Goal: Transaction & Acquisition: Register for event/course

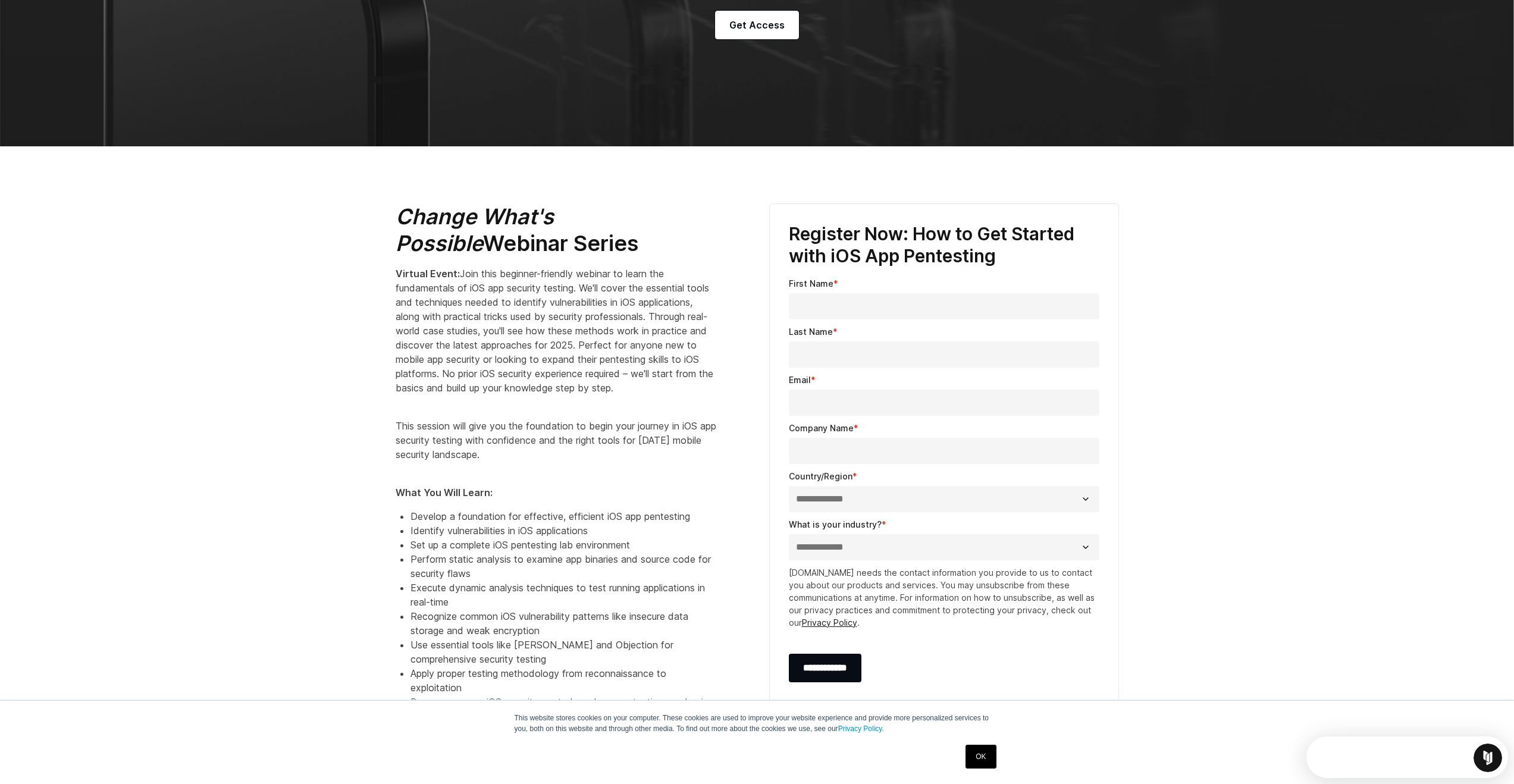
click at [490, 273] on span "Join this beginner-friendly webinar to learn the fundamentals of iOS app securi…" at bounding box center [554, 330] width 318 height 126
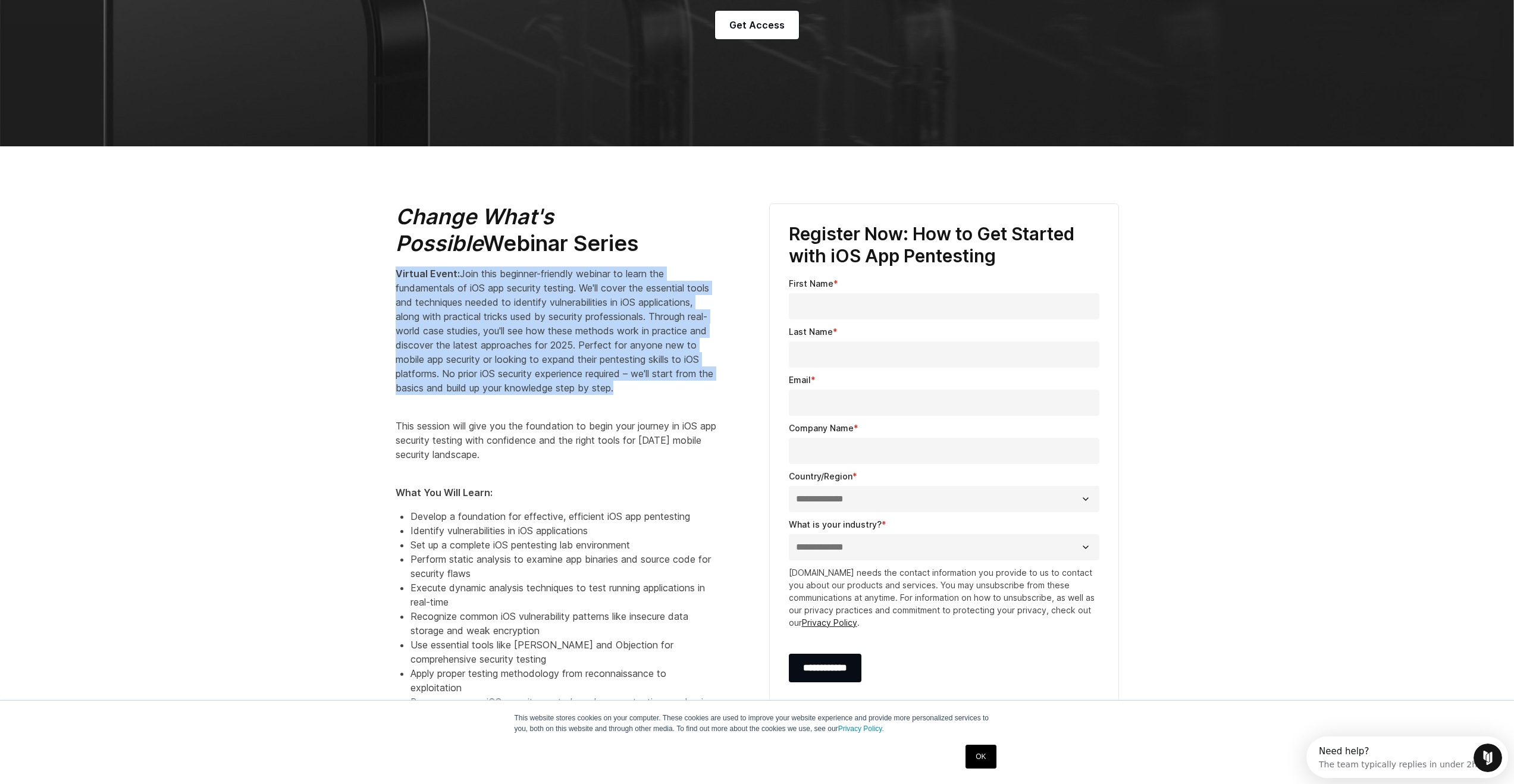
click at [490, 273] on span "Join this beginner-friendly webinar to learn the fundamentals of iOS app securi…" at bounding box center [554, 330] width 318 height 126
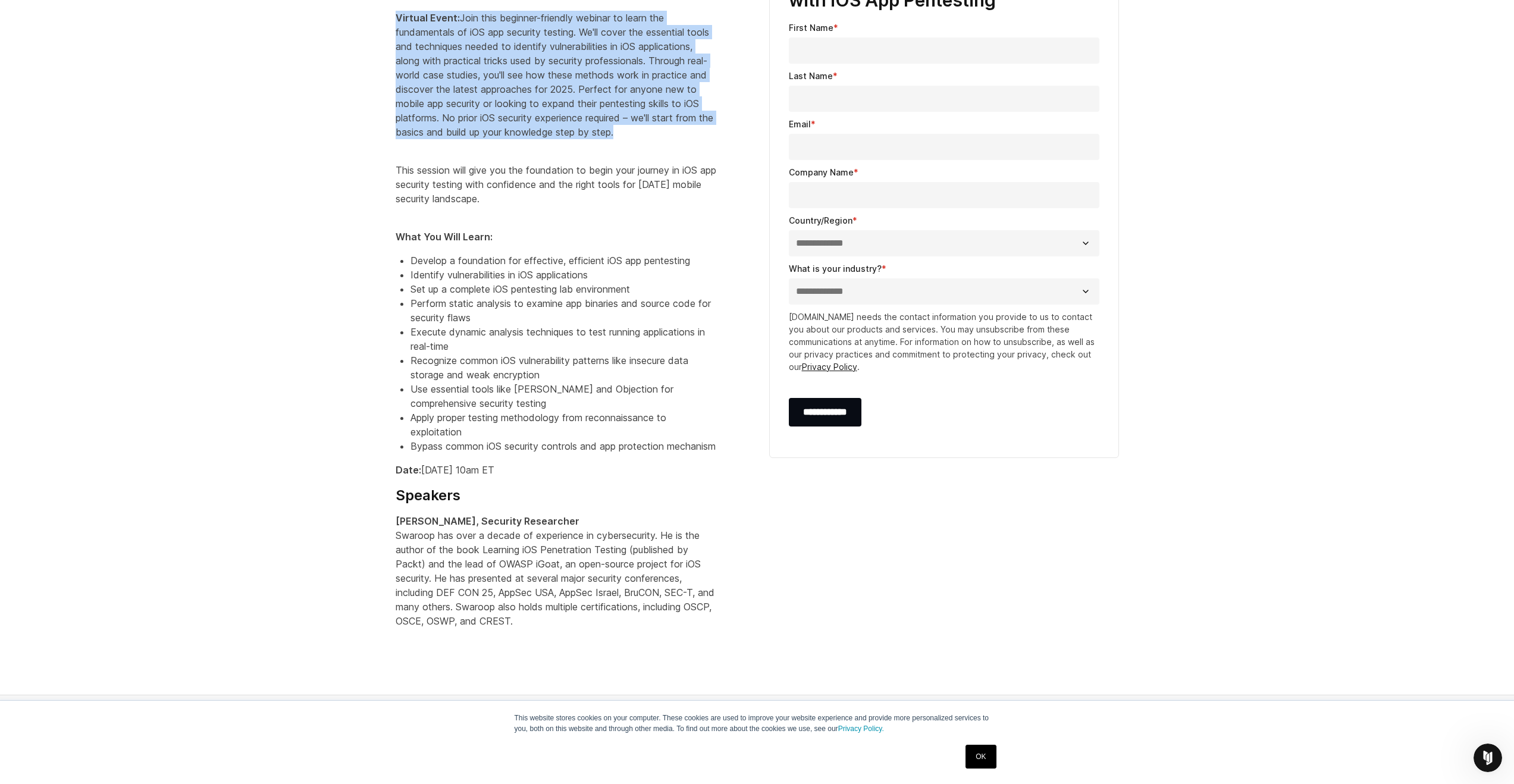
scroll to position [321, 0]
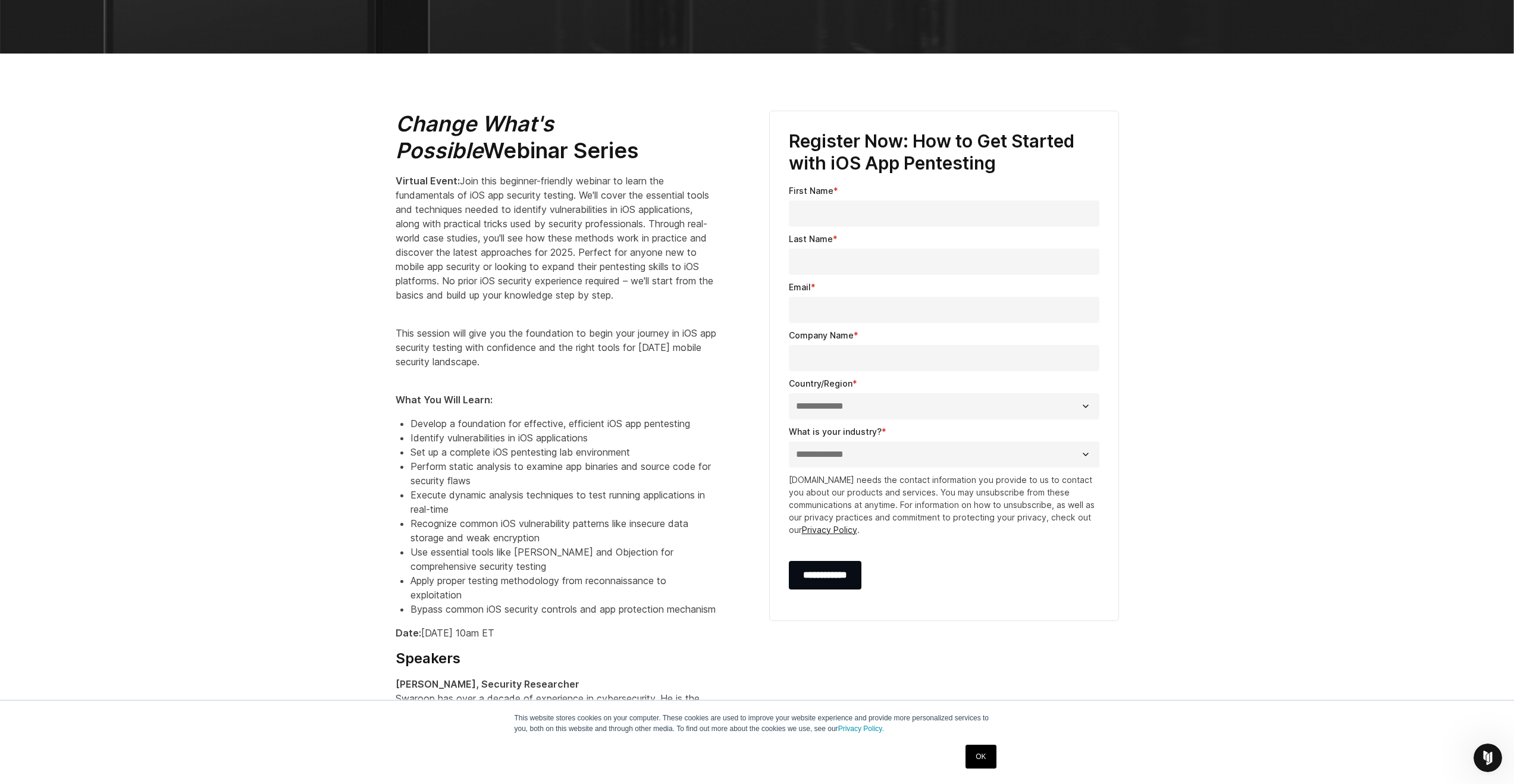
click at [499, 431] on li "Develop a foundation for effective, efficient iOS app pentesting" at bounding box center [564, 423] width 307 height 14
click at [458, 458] on li "Set up a complete iOS pentesting lab environment" at bounding box center [564, 452] width 307 height 14
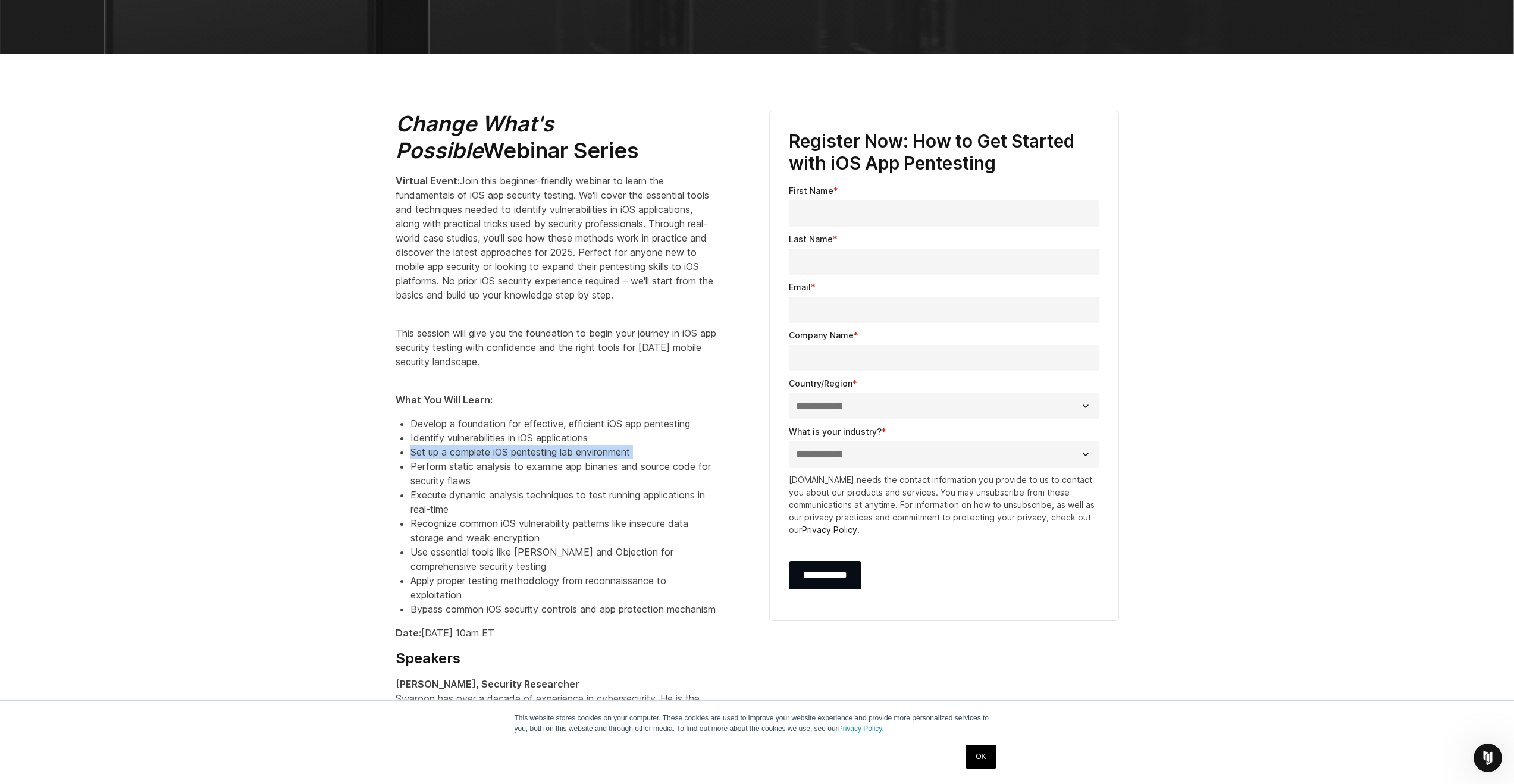
click at [458, 458] on li "Set up a complete iOS pentesting lab environment" at bounding box center [564, 452] width 307 height 14
click at [443, 445] on li "Identify vulnerabilities in iOS applications" at bounding box center [564, 437] width 307 height 14
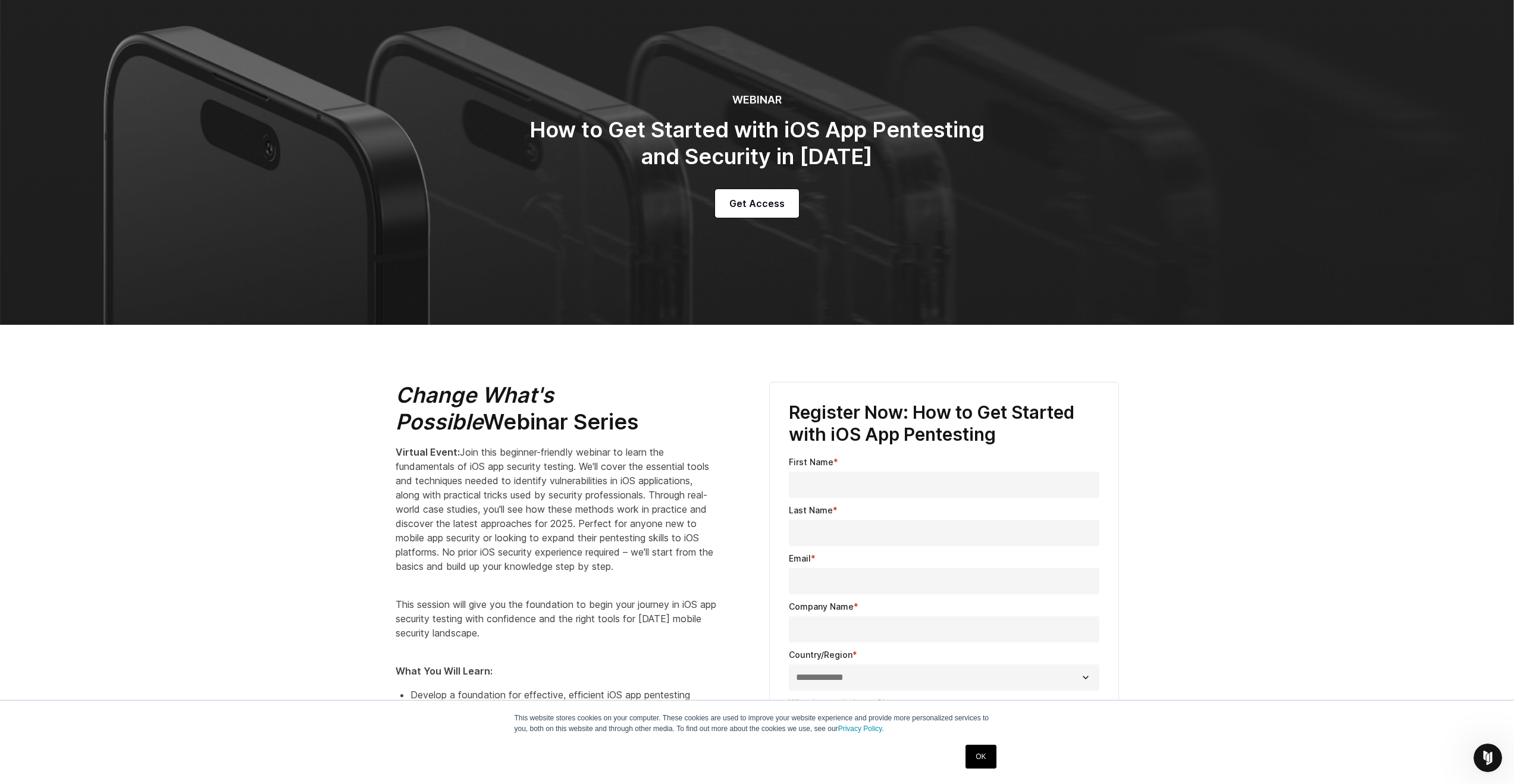
scroll to position [0, 0]
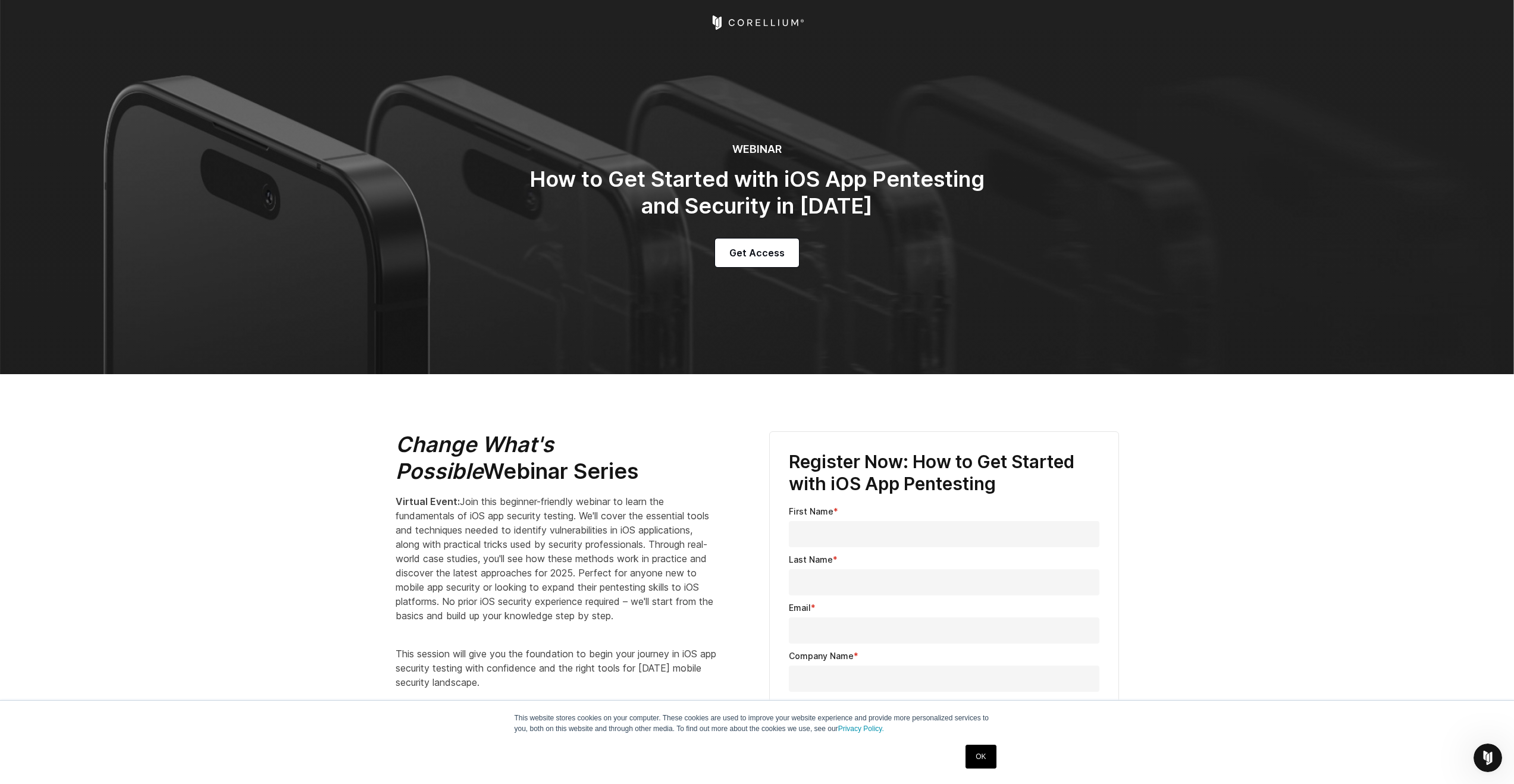
click at [700, 187] on h2 "How to Get Started with iOS App Pentesting and Security in 2025" at bounding box center [757, 193] width 476 height 53
click at [701, 185] on h2 "How to Get Started with iOS App Pentesting and Security in 2025" at bounding box center [757, 193] width 476 height 53
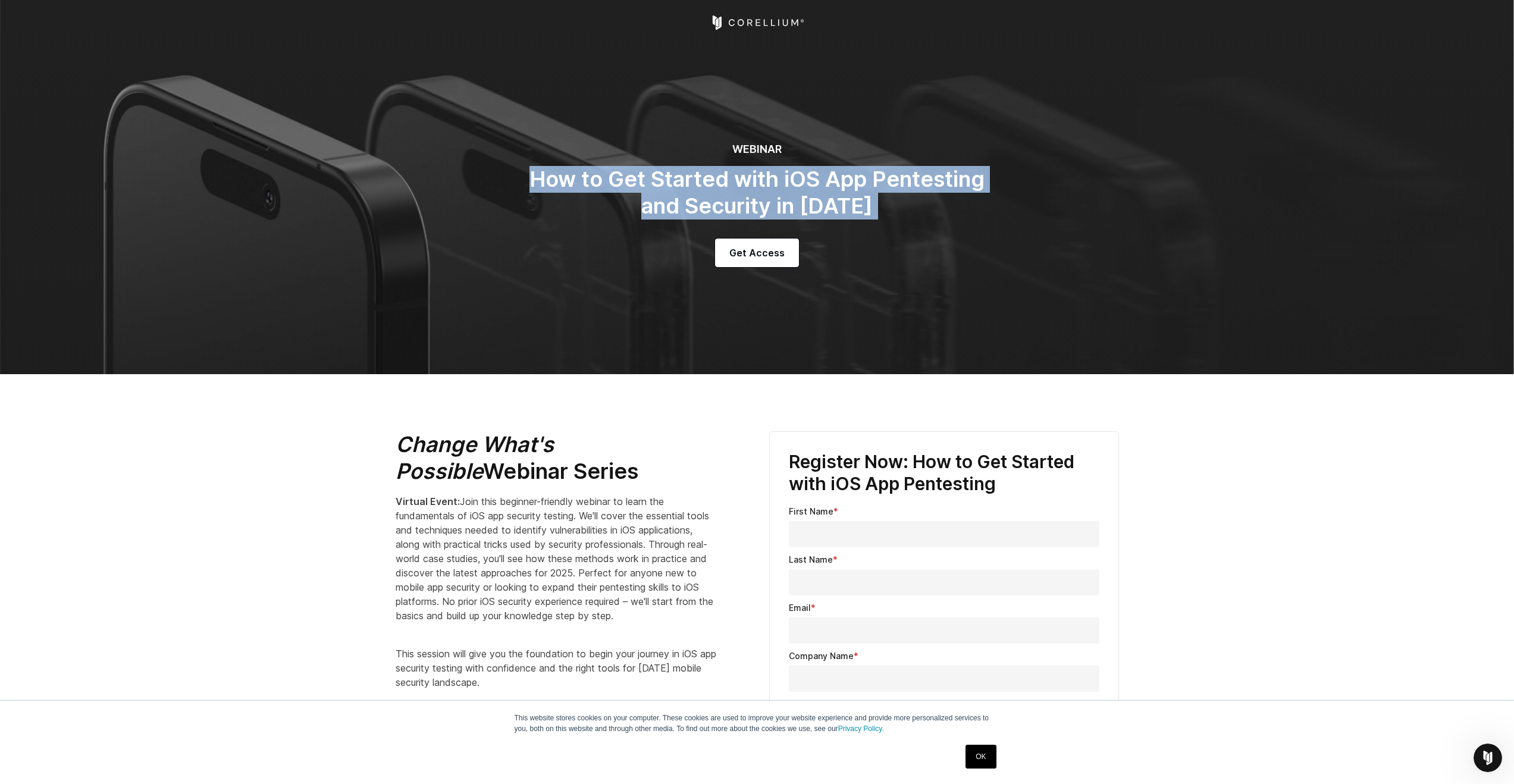
click at [701, 185] on h2 "How to Get Started with iOS App Pentesting and Security in 2025" at bounding box center [757, 193] width 476 height 53
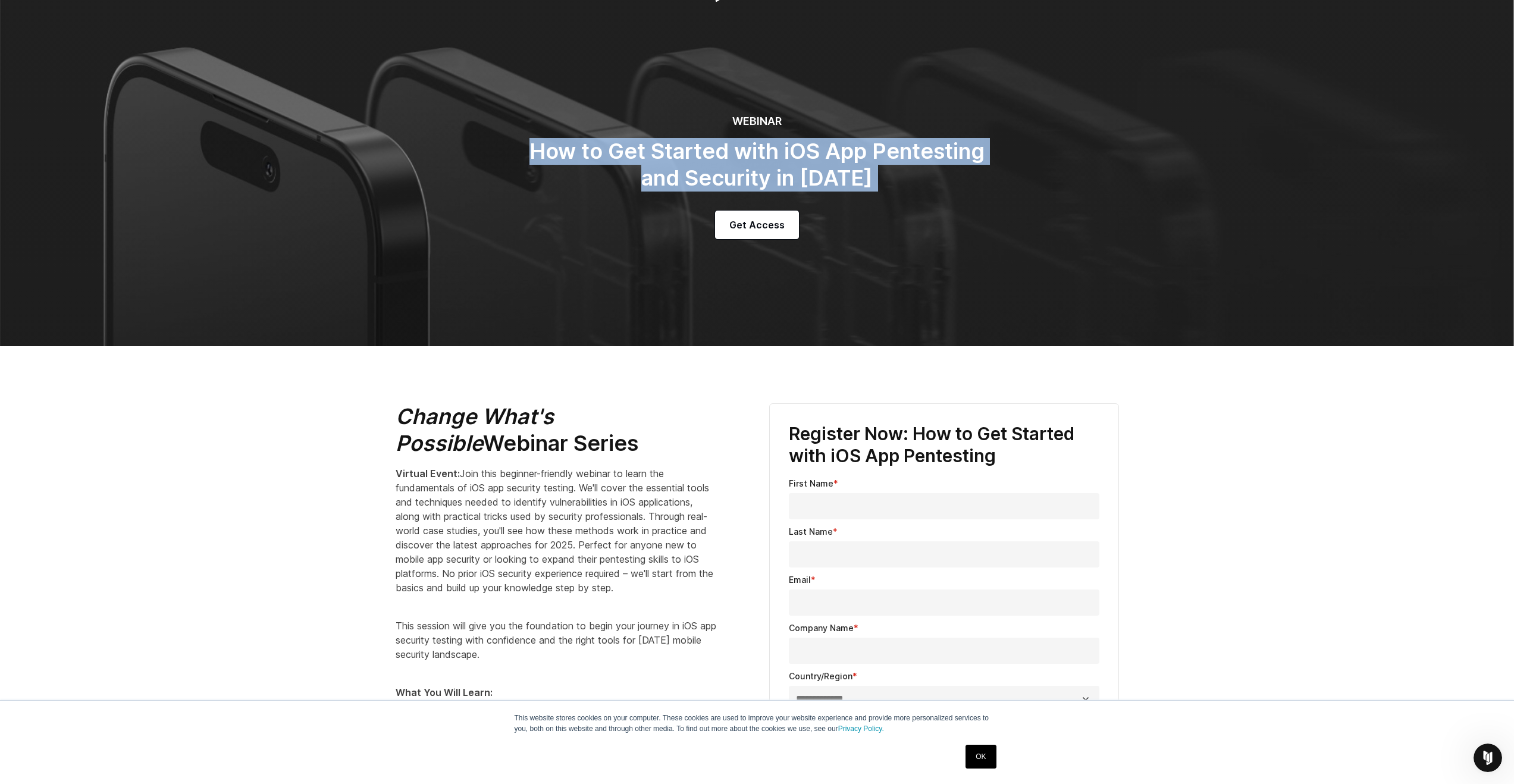
scroll to position [191, 0]
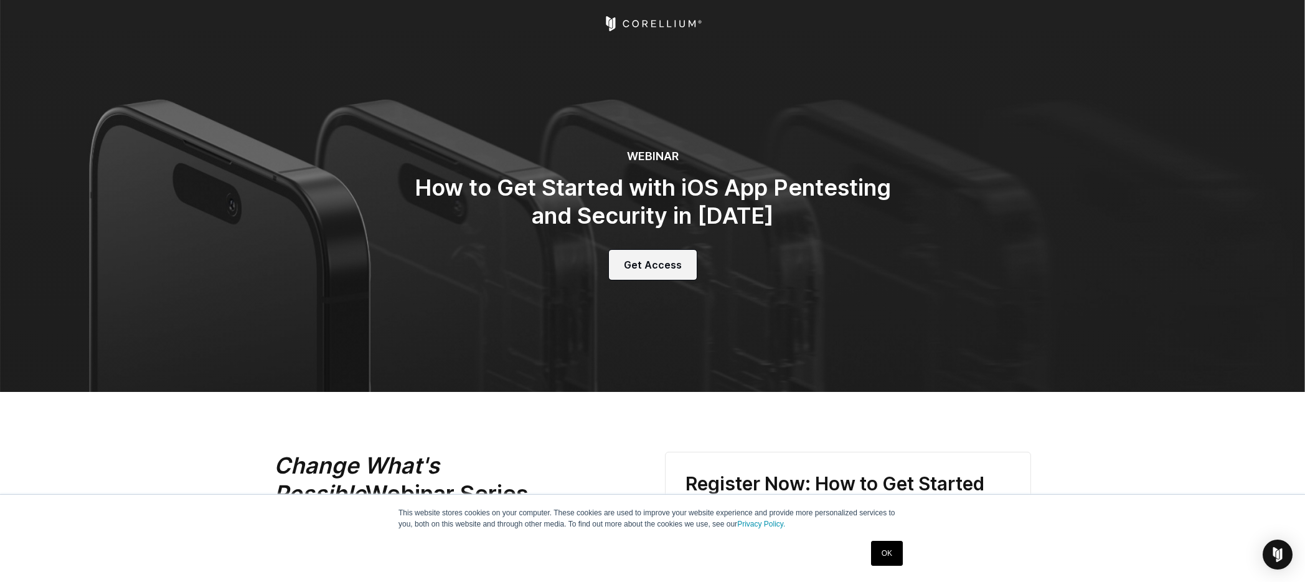
click at [636, 262] on span "Get Access" at bounding box center [653, 264] width 58 height 15
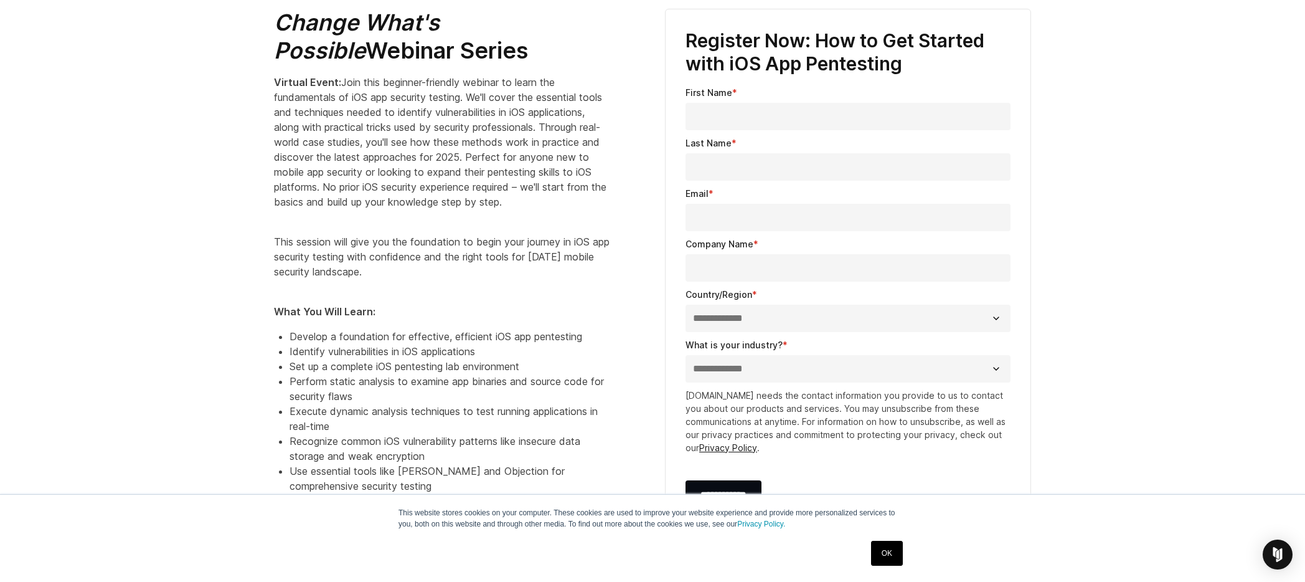
scroll to position [451, 0]
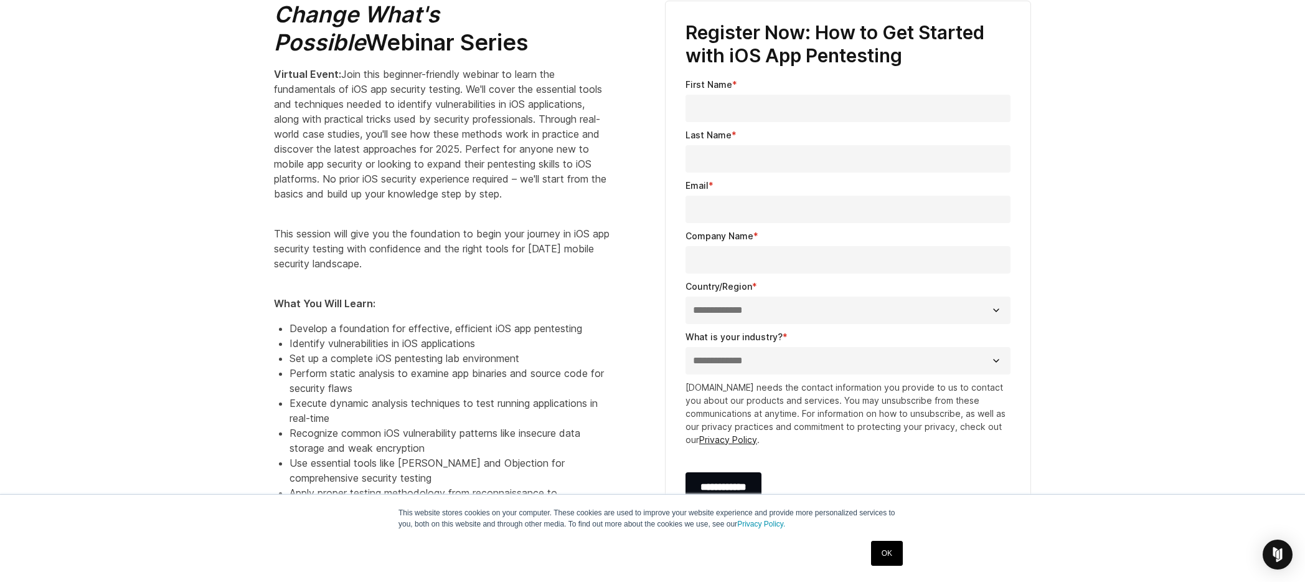
click at [726, 97] on input "First Name *" at bounding box center [848, 108] width 325 height 27
click at [725, 105] on input "First Name *" at bounding box center [848, 108] width 325 height 27
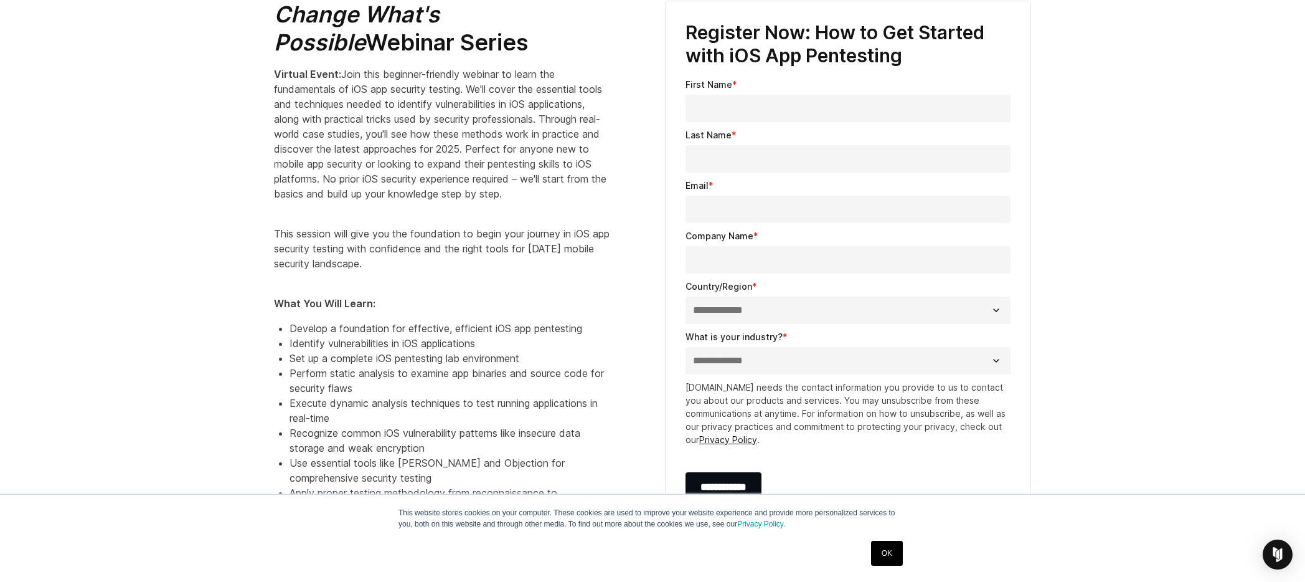
click at [725, 105] on input "First Name *" at bounding box center [848, 108] width 325 height 27
click at [726, 105] on input "First Name *" at bounding box center [848, 108] width 325 height 27
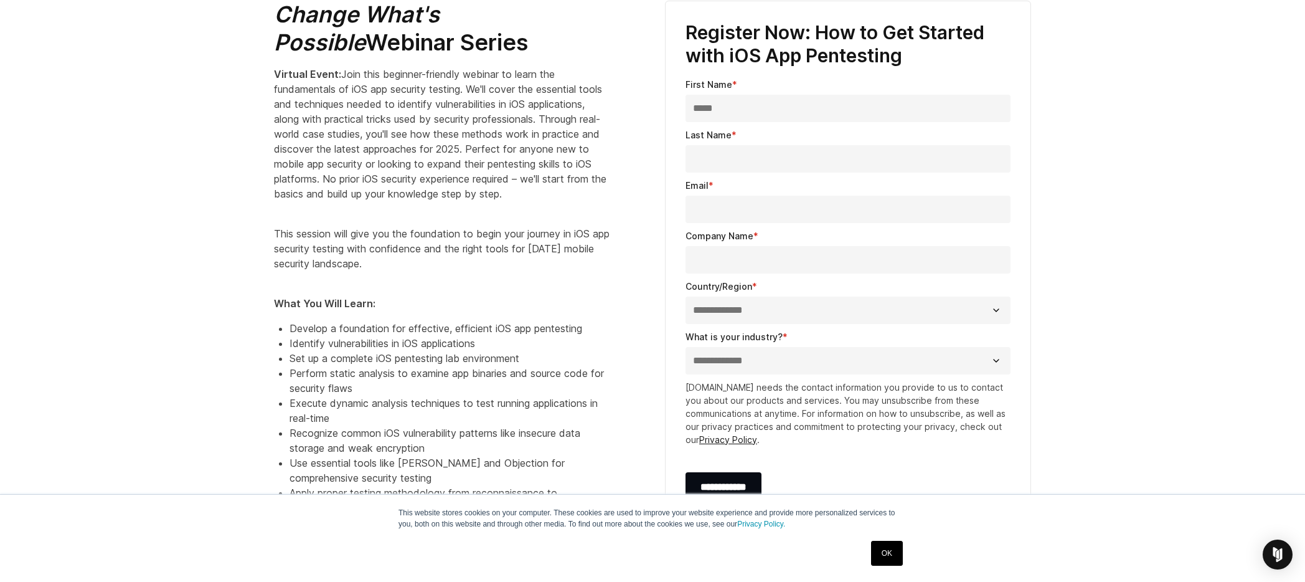
type input "*****"
type input "*******"
click at [707, 199] on input "Email *" at bounding box center [848, 209] width 325 height 27
type input "**********"
click at [703, 262] on input "Company Name *" at bounding box center [848, 259] width 325 height 27
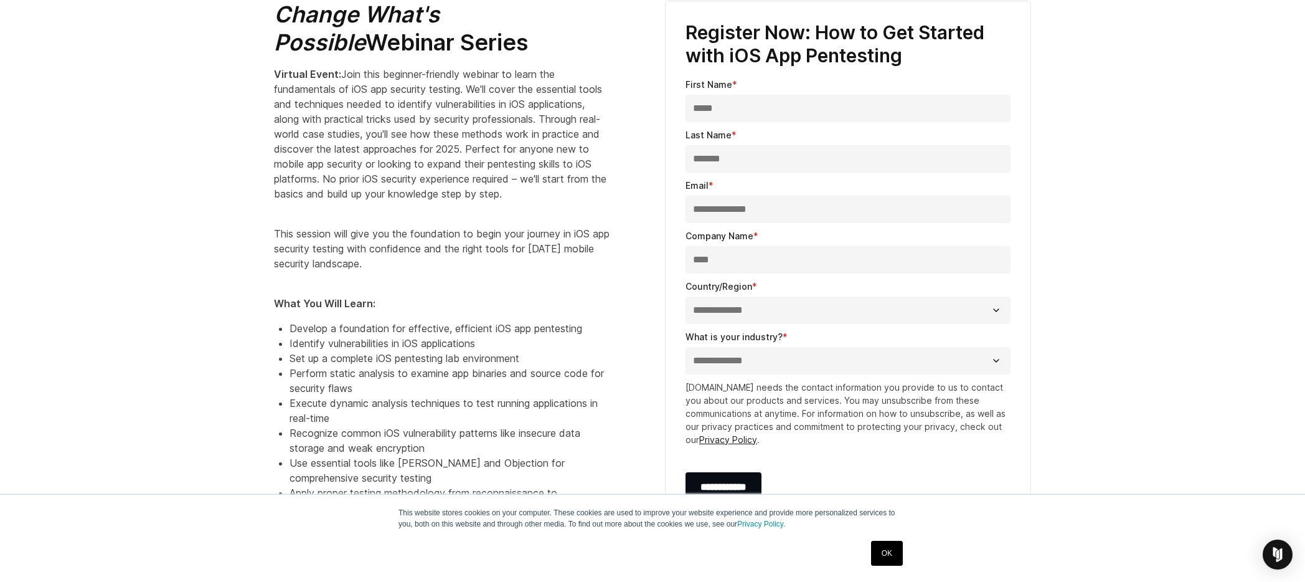
type input "****"
click at [706, 312] on select "**********" at bounding box center [848, 309] width 325 height 27
select select "**********"
click at [686, 296] on select "**********" at bounding box center [848, 309] width 325 height 27
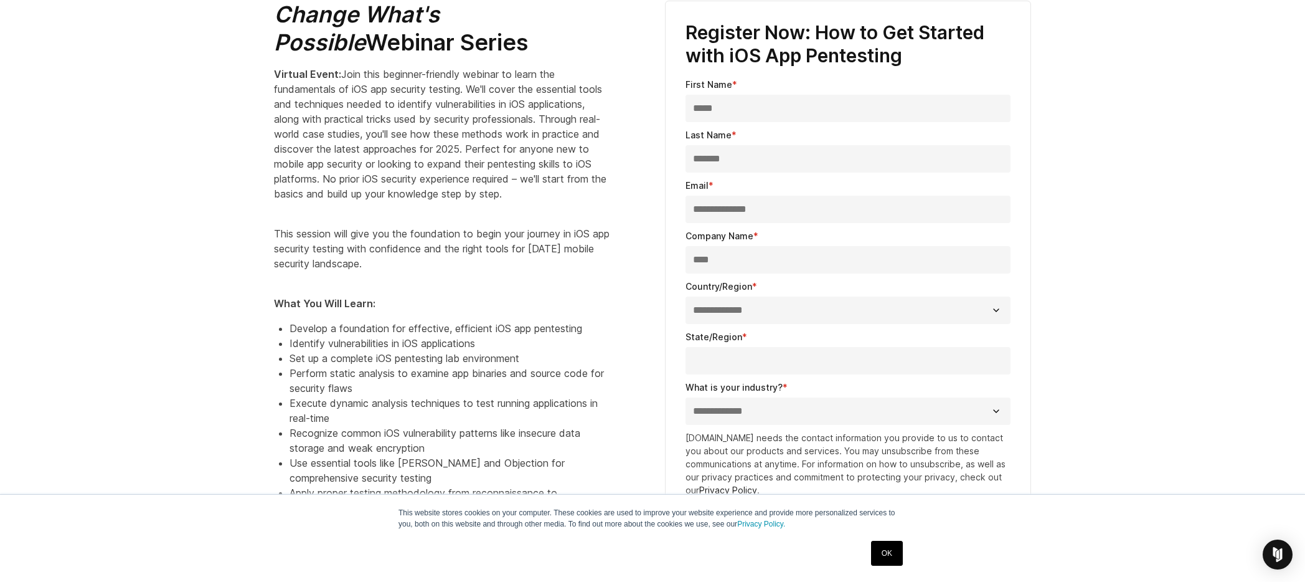
click at [716, 359] on input "State/Region *" at bounding box center [848, 360] width 325 height 27
type input "**"
click at [739, 409] on select "**********" at bounding box center [848, 410] width 325 height 27
select select "**********"
click at [686, 397] on select "**********" at bounding box center [848, 410] width 325 height 27
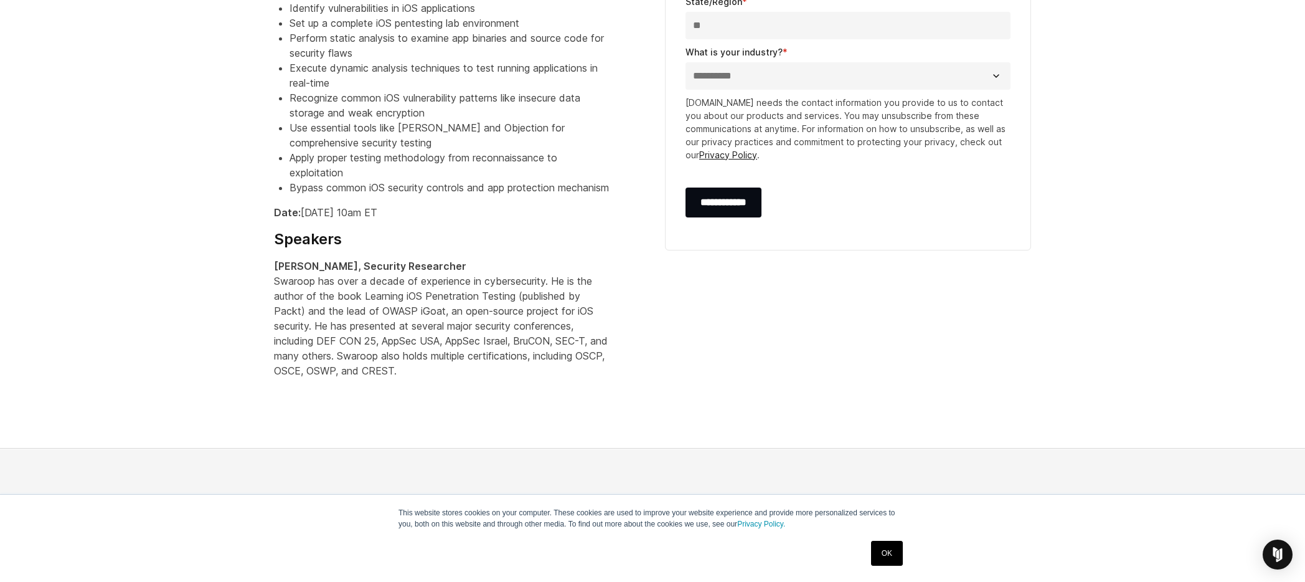
scroll to position [784, 0]
click at [732, 215] on input "**********" at bounding box center [724, 204] width 76 height 30
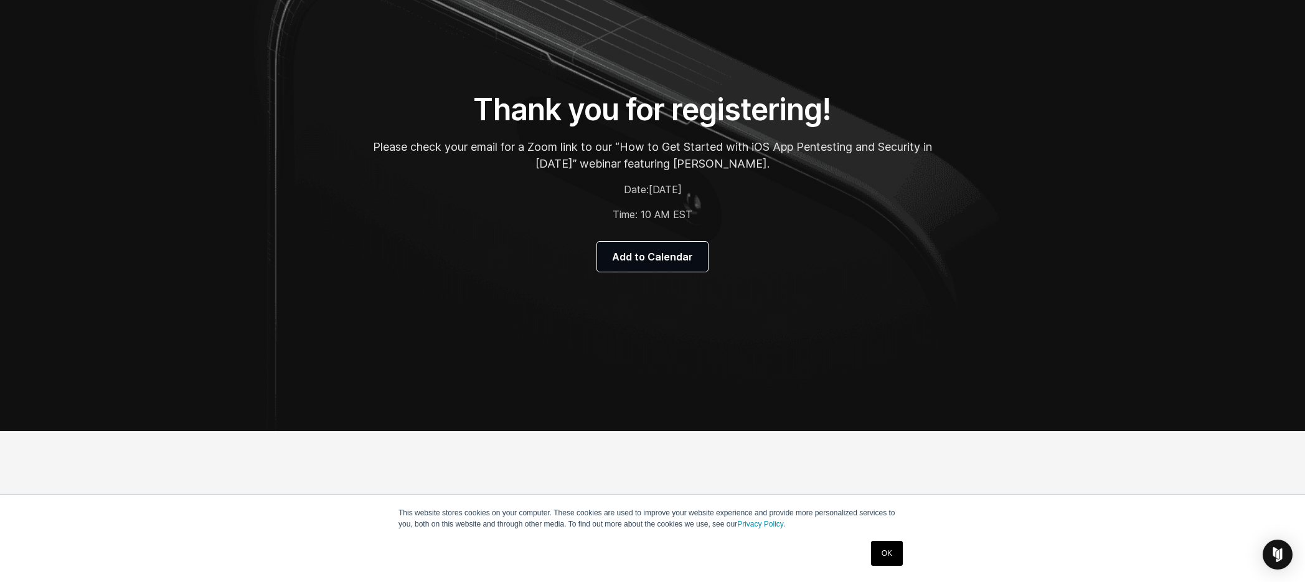
scroll to position [191, 0]
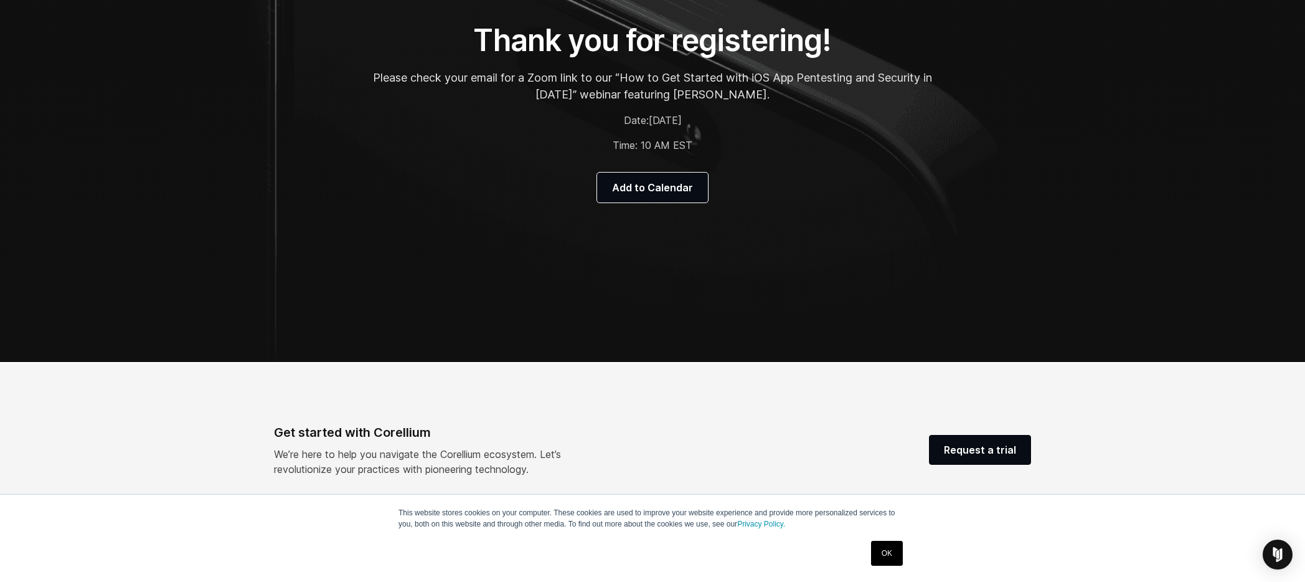
click at [341, 432] on div "Get started with Corellium" at bounding box center [433, 432] width 319 height 19
click at [293, 453] on p "We’re here to help you navigate the Corellium ecosystem. Let’s revolutionize yo…" at bounding box center [433, 461] width 319 height 30
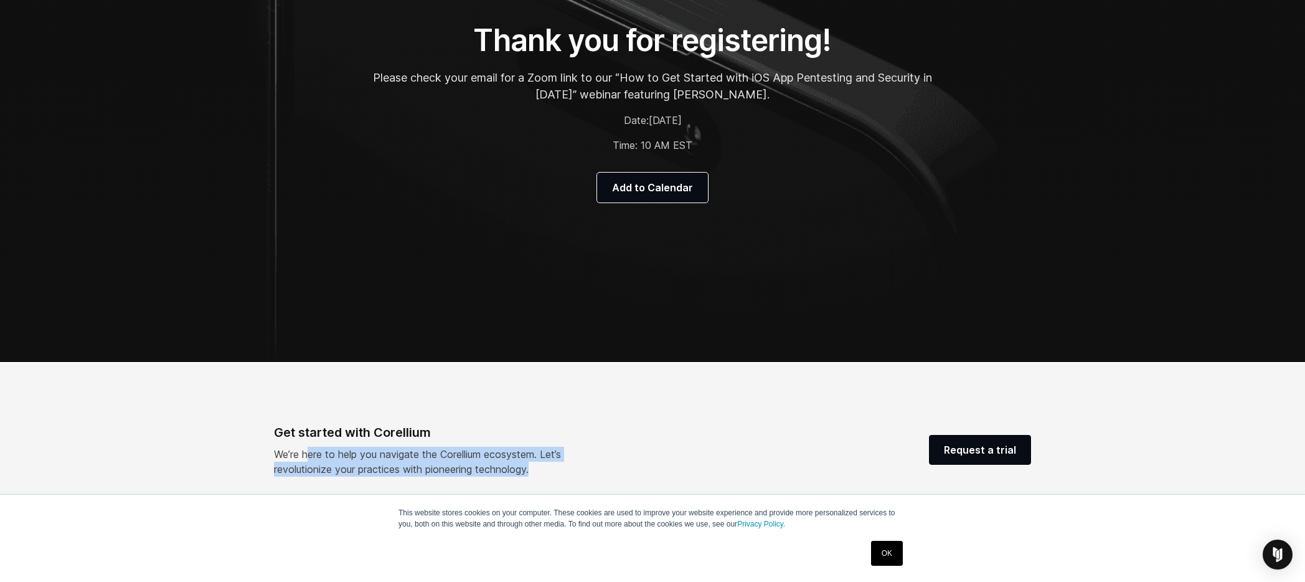
drag, startPoint x: 293, startPoint y: 453, endPoint x: 333, endPoint y: 458, distance: 40.2
click at [293, 453] on p "We’re here to help you navigate the Corellium ecosystem. Let’s revolutionize yo…" at bounding box center [433, 461] width 319 height 30
click at [433, 458] on p "We’re here to help you navigate the Corellium ecosystem. Let’s revolutionize yo…" at bounding box center [433, 461] width 319 height 30
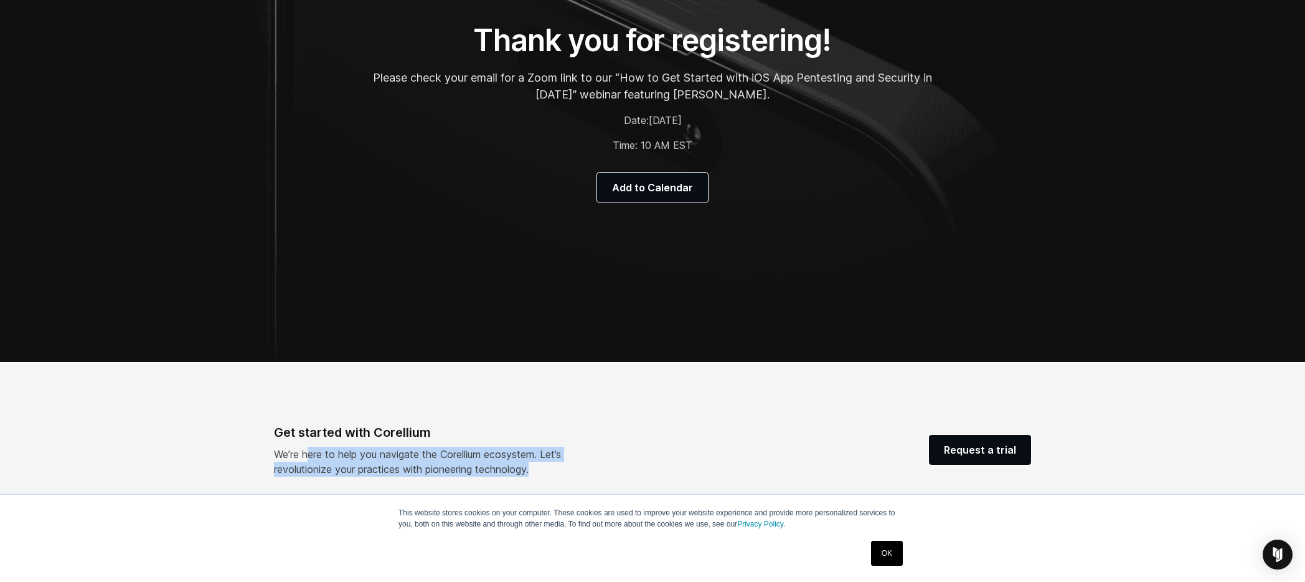
click at [495, 460] on p "We’re here to help you navigate the Corellium ecosystem. Let’s revolutionize yo…" at bounding box center [433, 461] width 319 height 30
click at [494, 460] on p "We’re here to help you navigate the Corellium ecosystem. Let’s revolutionize yo…" at bounding box center [433, 461] width 319 height 30
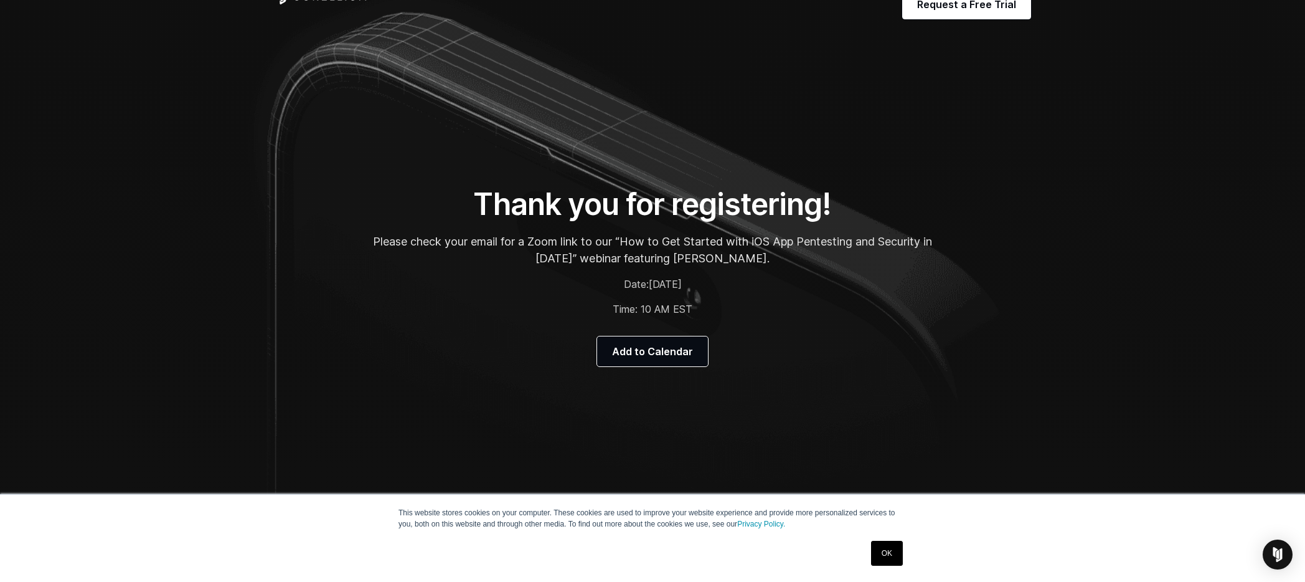
scroll to position [0, 0]
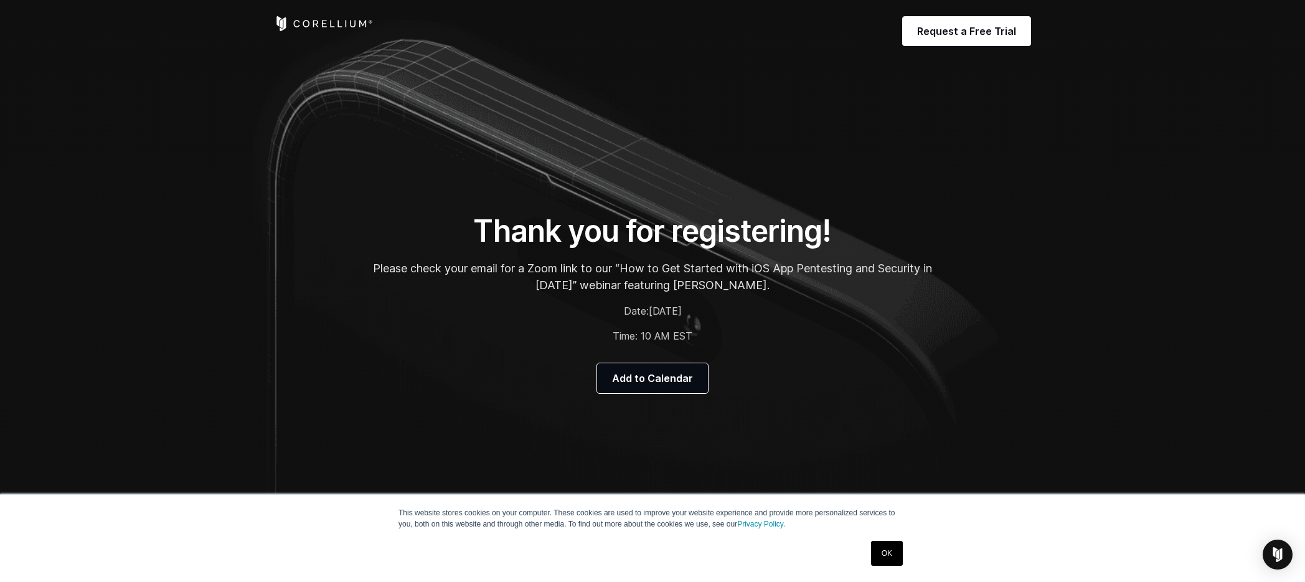
click at [661, 305] on span "[DATE]" at bounding box center [665, 311] width 33 height 12
click at [660, 305] on span "[DATE]" at bounding box center [665, 311] width 33 height 12
click at [660, 306] on span "[DATE]" at bounding box center [665, 311] width 33 height 12
click at [649, 313] on span "[DATE]" at bounding box center [665, 311] width 33 height 12
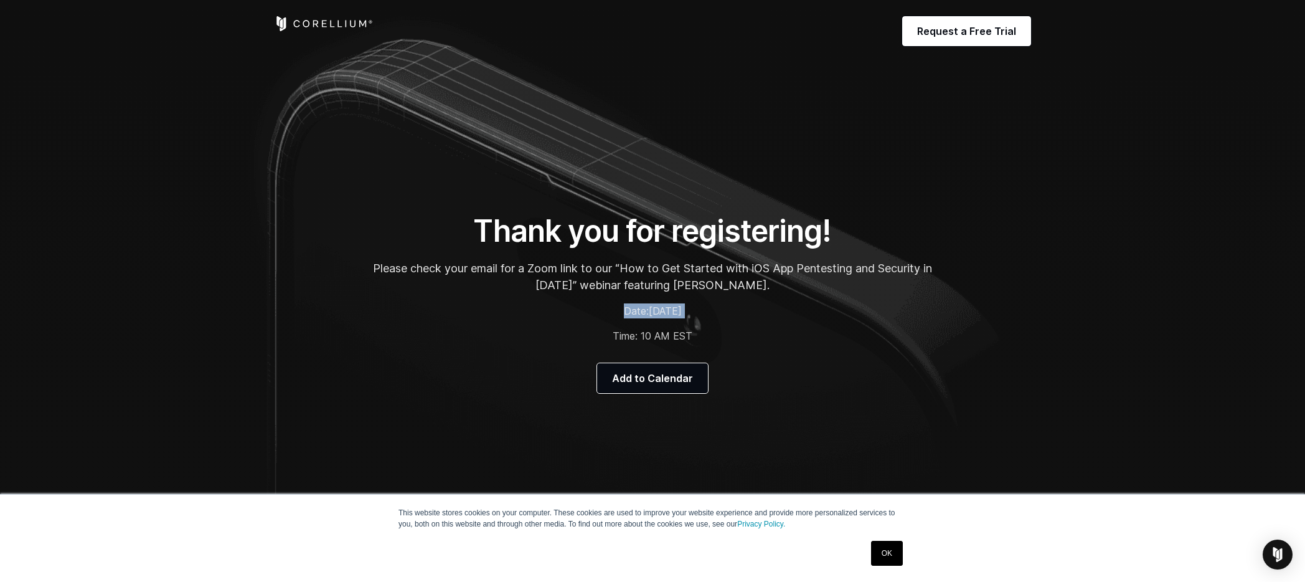
click at [649, 313] on span "[DATE]" at bounding box center [665, 311] width 33 height 12
click at [640, 341] on p "Time: 10 AM EST" at bounding box center [652, 335] width 560 height 15
click at [656, 299] on div "Thank you for registering! Please check your email for a Zoom link to our “How …" at bounding box center [652, 302] width 585 height 181
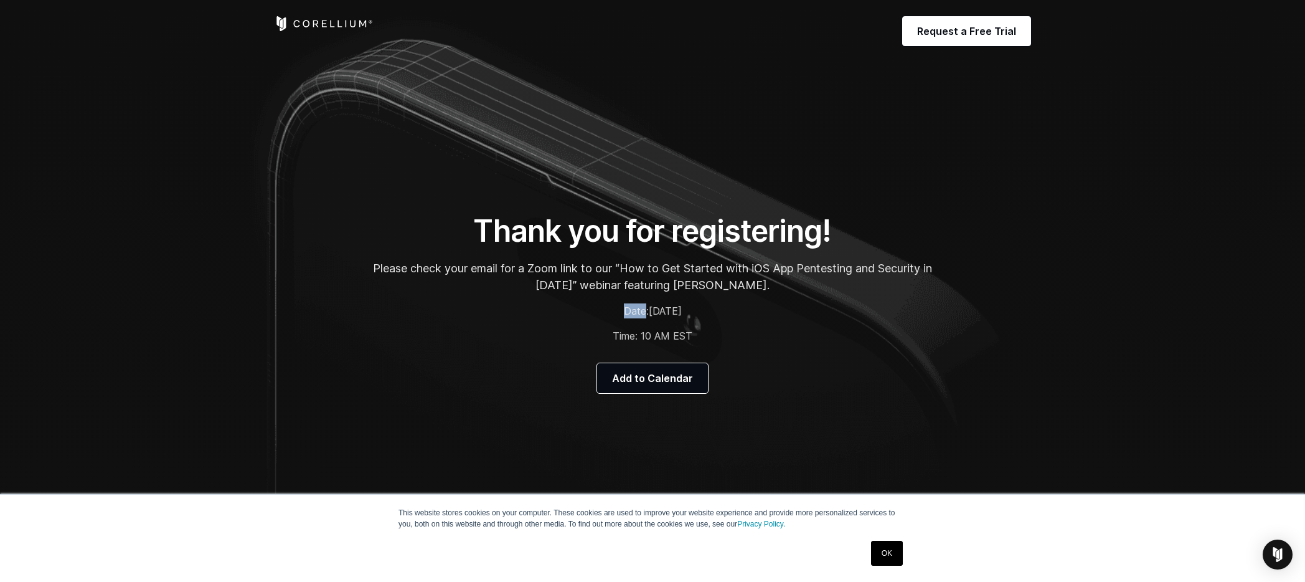
click at [656, 300] on div "Thank you for registering! Please check your email for a Zoom link to our “How …" at bounding box center [652, 302] width 585 height 181
click at [651, 313] on span "[DATE]" at bounding box center [665, 311] width 33 height 12
click at [646, 288] on p "Please check your email for a Zoom link to our “How to Get Started with iOS App…" at bounding box center [652, 277] width 560 height 34
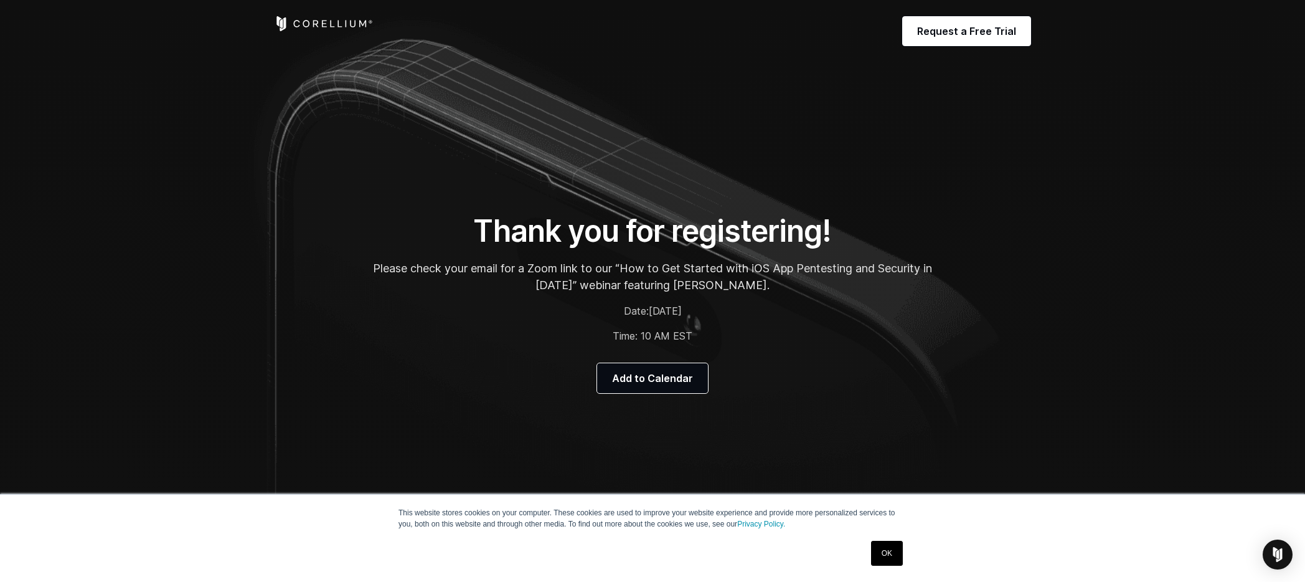
click at [646, 286] on p "Please check your email for a Zoom link to our “How to Get Started with iOS App…" at bounding box center [652, 277] width 560 height 34
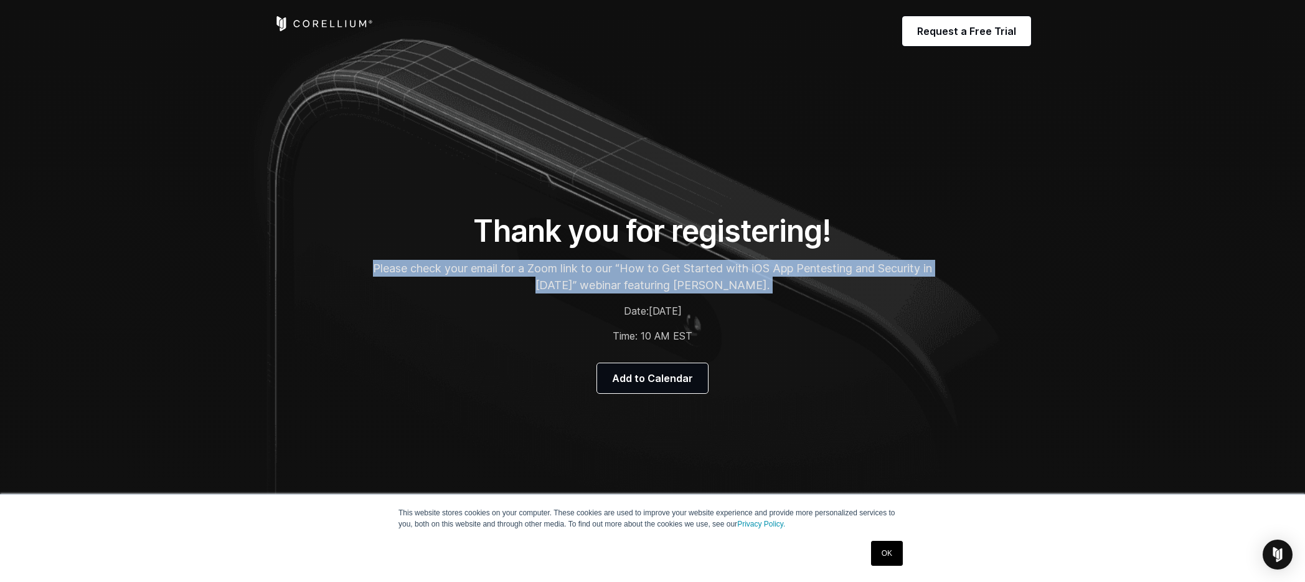
click at [646, 286] on p "Please check your email for a Zoom link to our “How to Get Started with iOS App…" at bounding box center [652, 277] width 560 height 34
click at [701, 288] on p "Please check your email for a Zoom link to our “How to Get Started with iOS App…" at bounding box center [652, 277] width 560 height 34
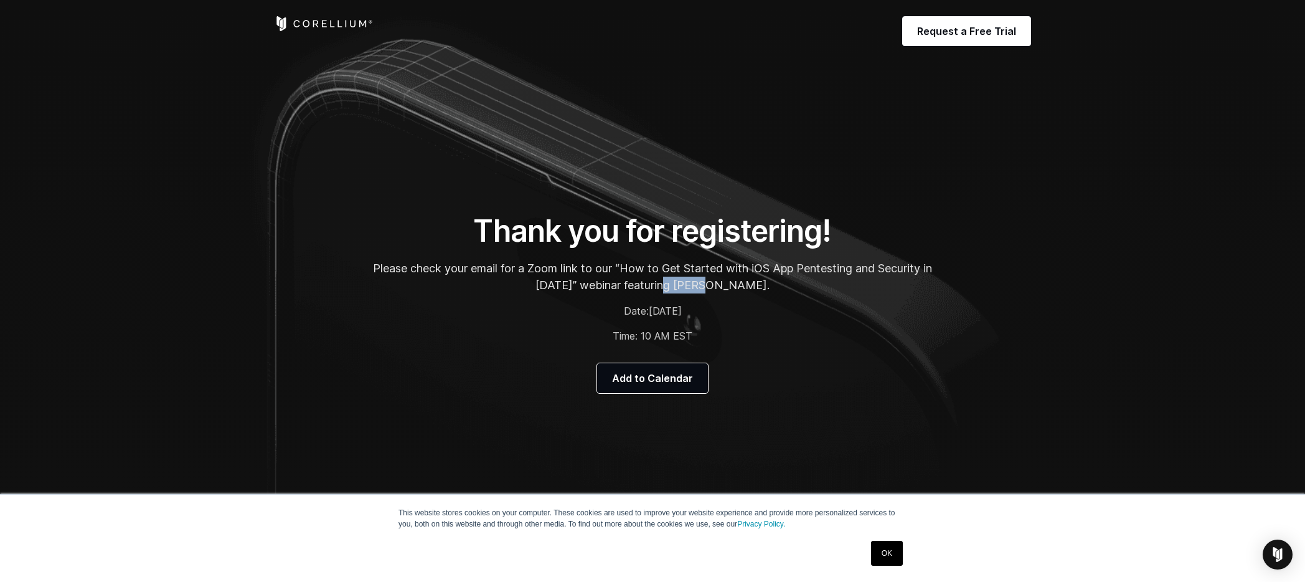
drag, startPoint x: 701, startPoint y: 288, endPoint x: 719, endPoint y: 320, distance: 37.4
click at [701, 288] on p "Please check your email for a Zoom link to our “How to Get Started with iOS App…" at bounding box center [652, 277] width 560 height 34
click at [745, 288] on p "Please check your email for a Zoom link to our “How to Get Started with iOS App…" at bounding box center [652, 277] width 560 height 34
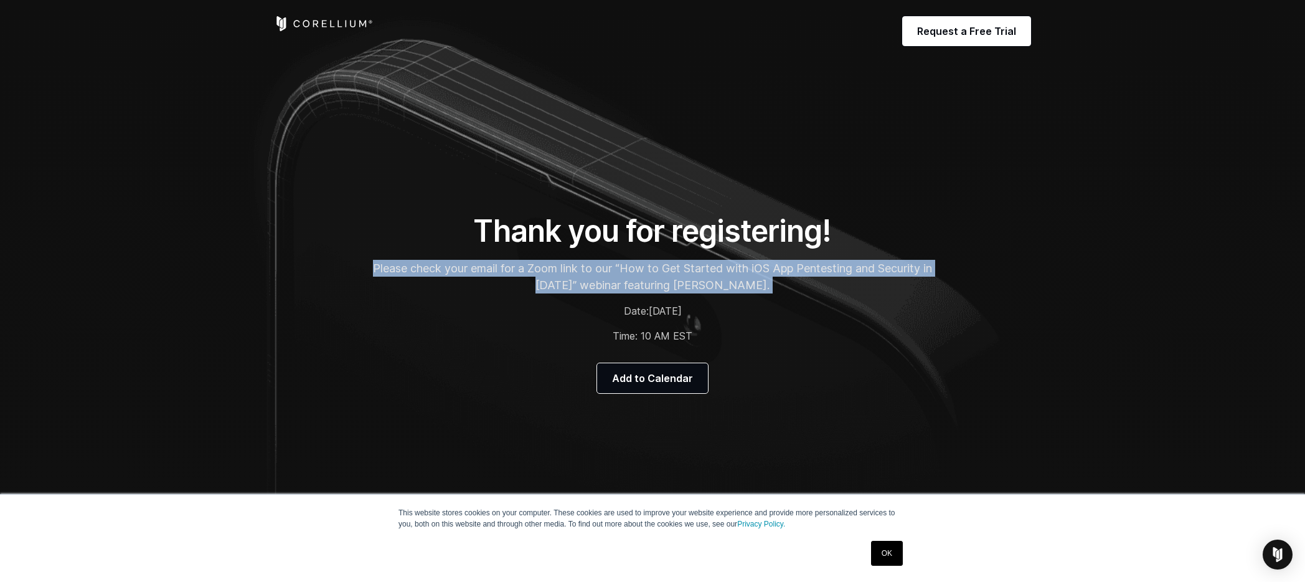
click at [745, 288] on p "Please check your email for a Zoom link to our “How to Get Started with iOS App…" at bounding box center [652, 277] width 560 height 34
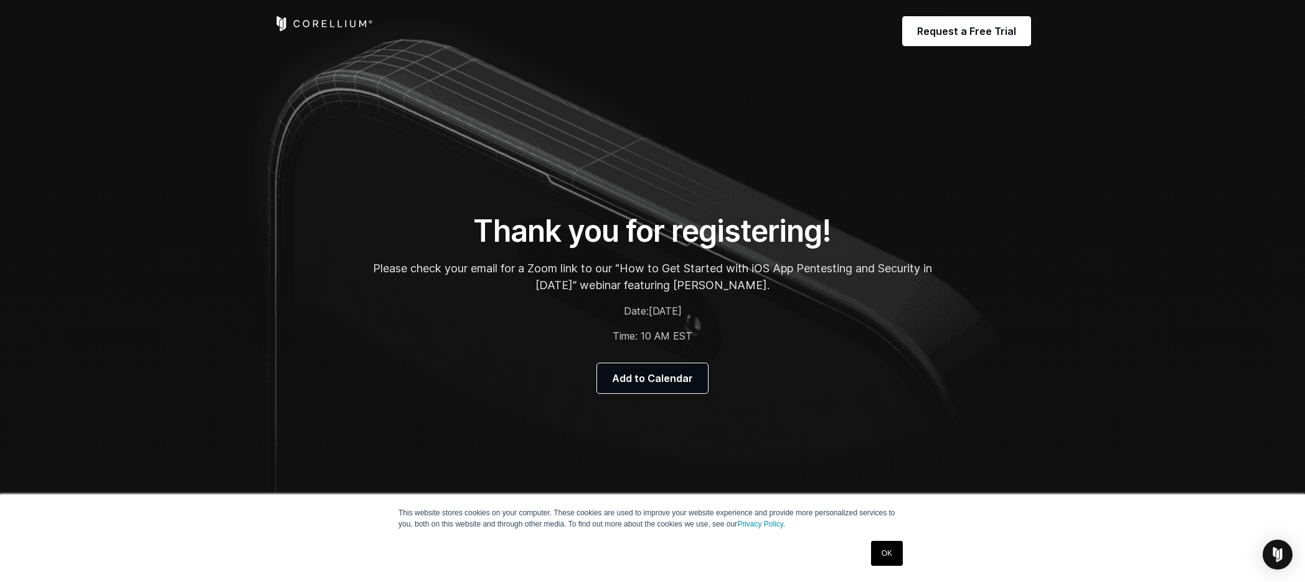
click at [628, 272] on p "Please check your email for a Zoom link to our “How to Get Started with iOS App…" at bounding box center [652, 277] width 560 height 34
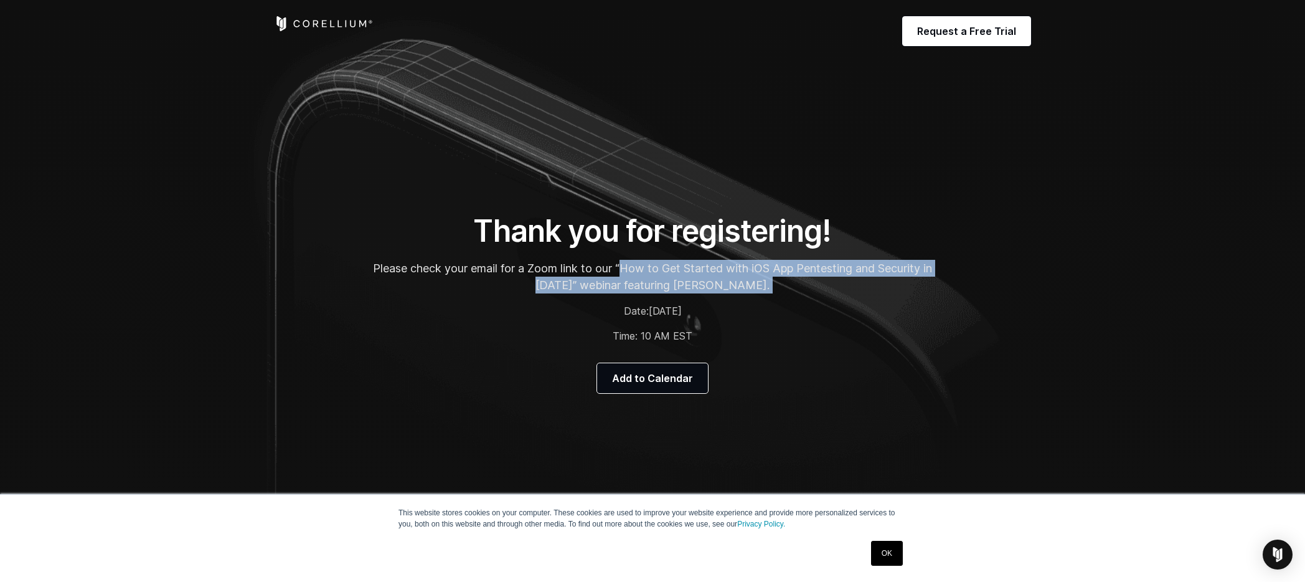
click at [628, 272] on p "Please check your email for a Zoom link to our “How to Get Started with iOS App…" at bounding box center [652, 277] width 560 height 34
click at [730, 271] on p "Please check your email for a Zoom link to our “How to Get Started with iOS App…" at bounding box center [652, 277] width 560 height 34
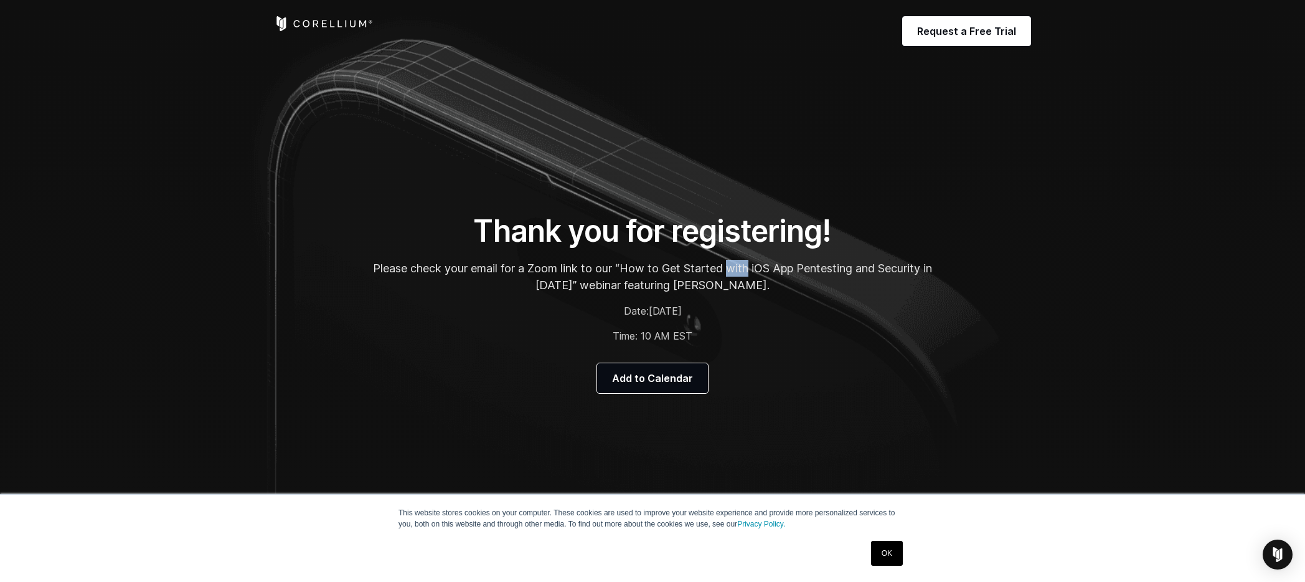
click at [730, 271] on p "Please check your email for a Zoom link to our “How to Get Started with iOS App…" at bounding box center [652, 277] width 560 height 34
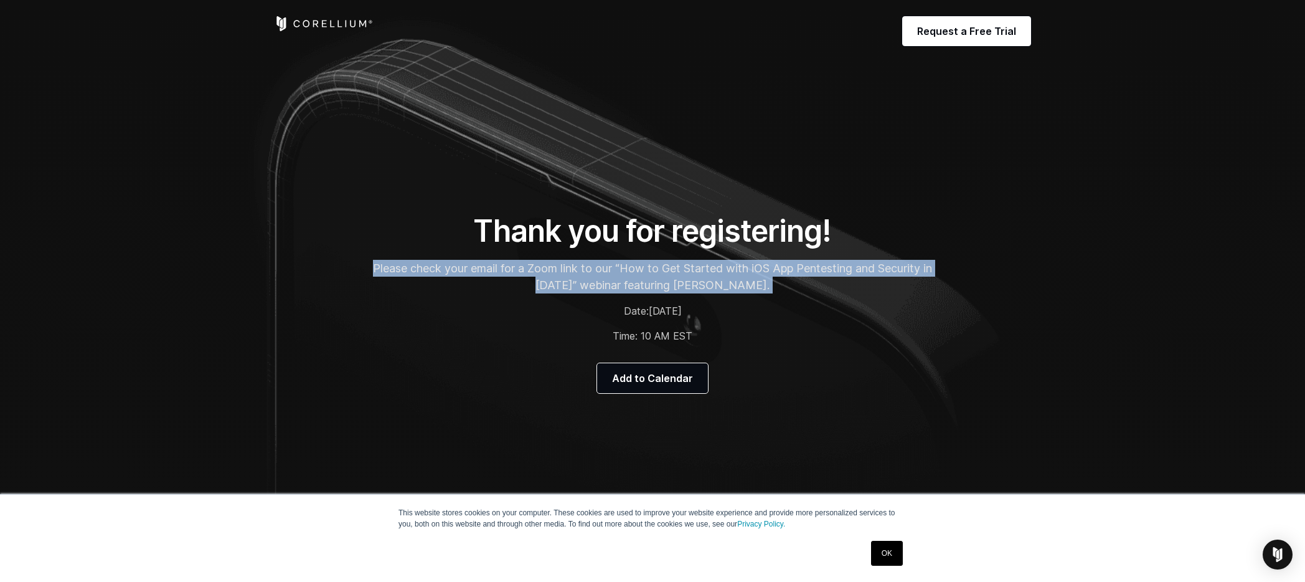
drag, startPoint x: 730, startPoint y: 271, endPoint x: 805, endPoint y: 267, distance: 74.8
click at [733, 272] on p "Please check your email for a Zoom link to our “How to Get Started with iOS App…" at bounding box center [652, 277] width 560 height 34
click at [822, 268] on p "Please check your email for a Zoom link to our “How to Get Started with iOS App…" at bounding box center [652, 277] width 560 height 34
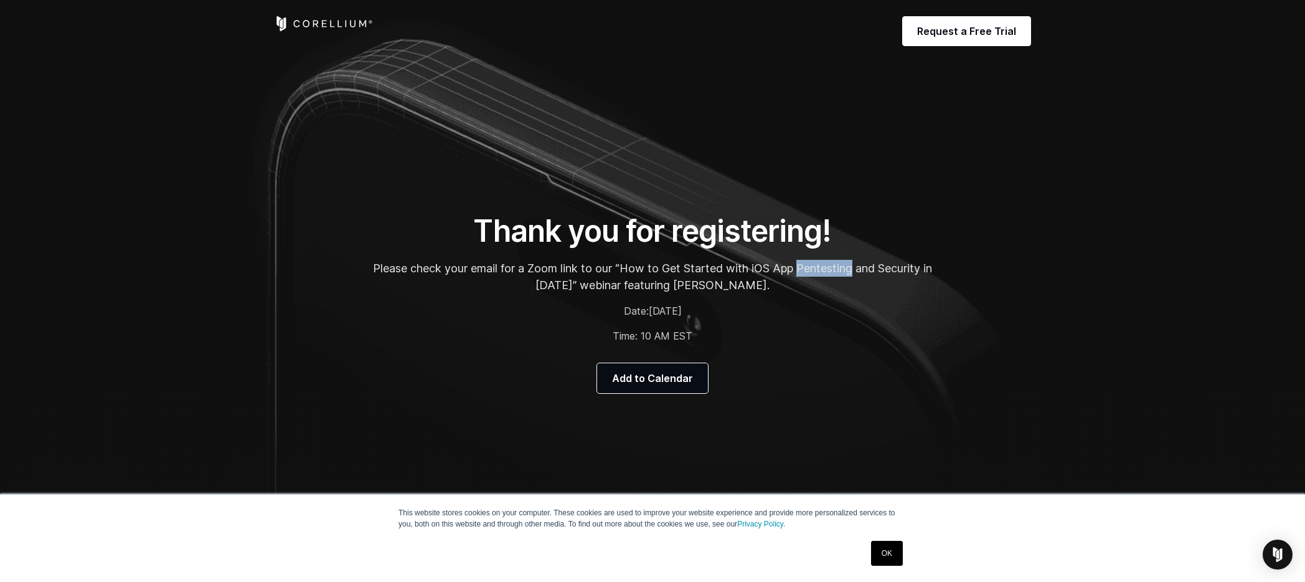
click at [822, 267] on p "Please check your email for a Zoom link to our “How to Get Started with iOS App…" at bounding box center [652, 277] width 560 height 34
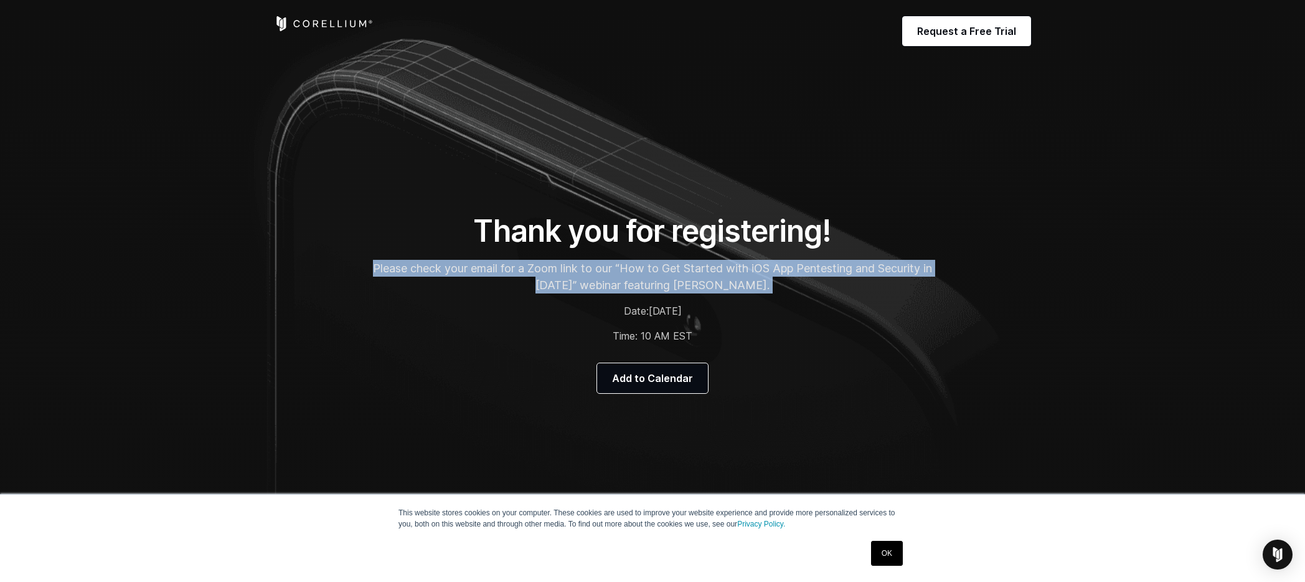
click at [822, 268] on p "Please check your email for a Zoom link to our “How to Get Started with iOS App…" at bounding box center [652, 277] width 560 height 34
click at [906, 266] on p "Please check your email for a Zoom link to our “How to Get Started with iOS App…" at bounding box center [652, 277] width 560 height 34
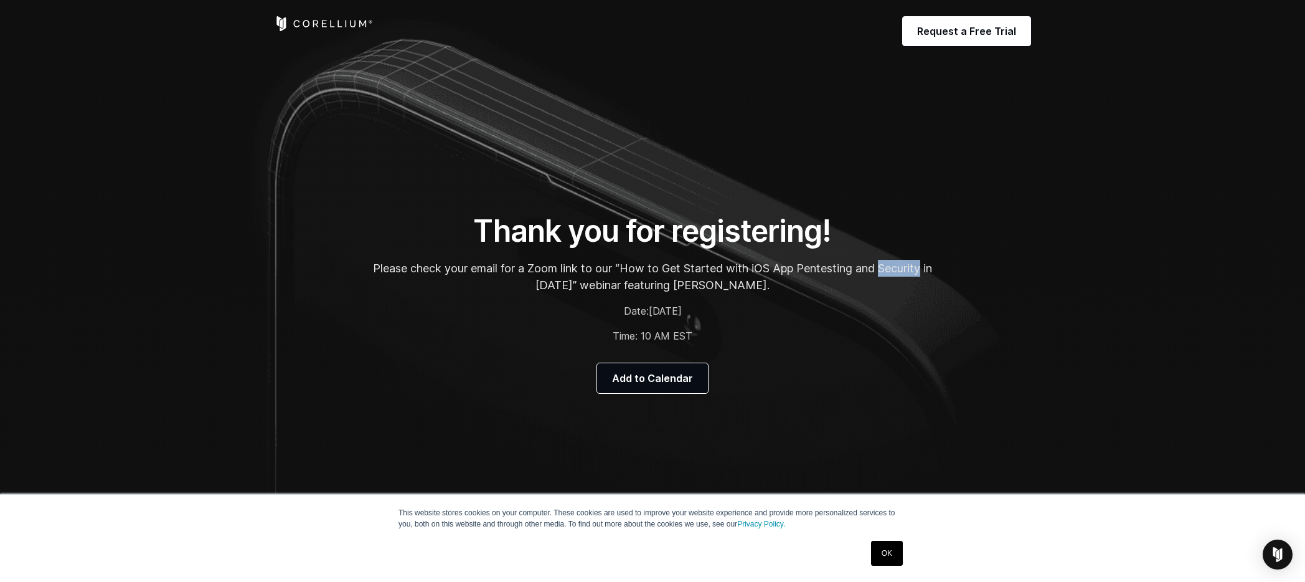
click at [906, 266] on p "Please check your email for a Zoom link to our “How to Get Started with iOS App…" at bounding box center [652, 277] width 560 height 34
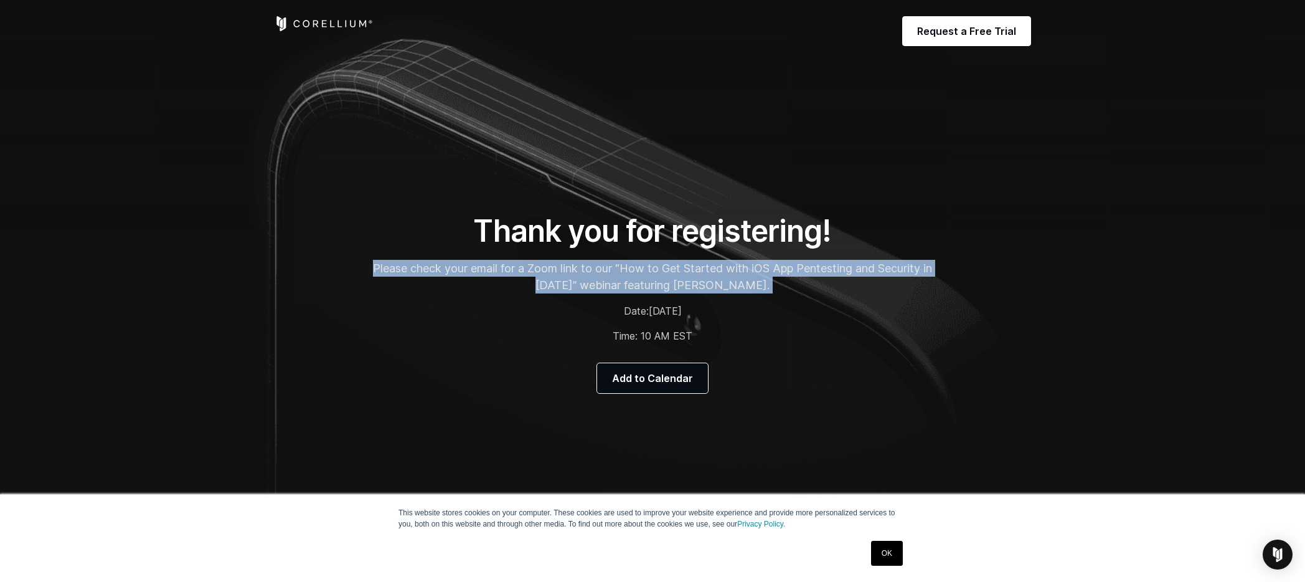
click at [906, 266] on p "Please check your email for a Zoom link to our “How to Get Started with iOS App…" at bounding box center [652, 277] width 560 height 34
click at [567, 280] on p "Please check your email for a Zoom link to our “How to Get Started with iOS App…" at bounding box center [652, 277] width 560 height 34
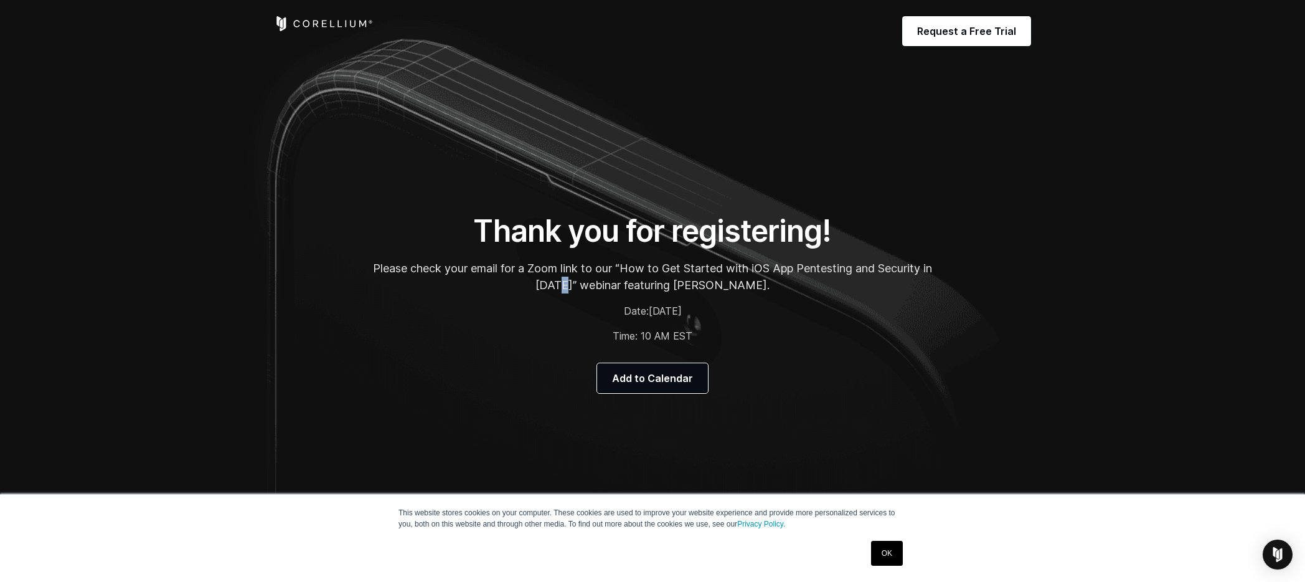
click at [567, 280] on p "Please check your email for a Zoom link to our “How to Get Started with iOS App…" at bounding box center [652, 277] width 560 height 34
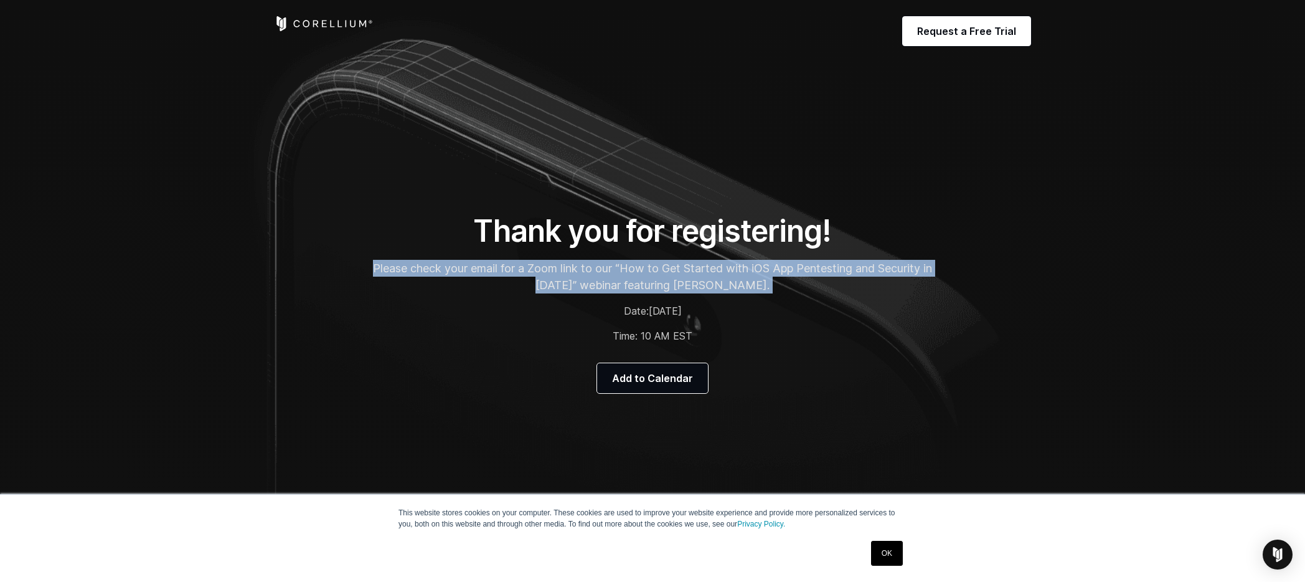
click at [567, 280] on p "Please check your email for a Zoom link to our “How to Get Started with iOS App…" at bounding box center [652, 277] width 560 height 34
click at [547, 285] on p "Please check your email for a Zoom link to our “How to Get Started with iOS App…" at bounding box center [652, 277] width 560 height 34
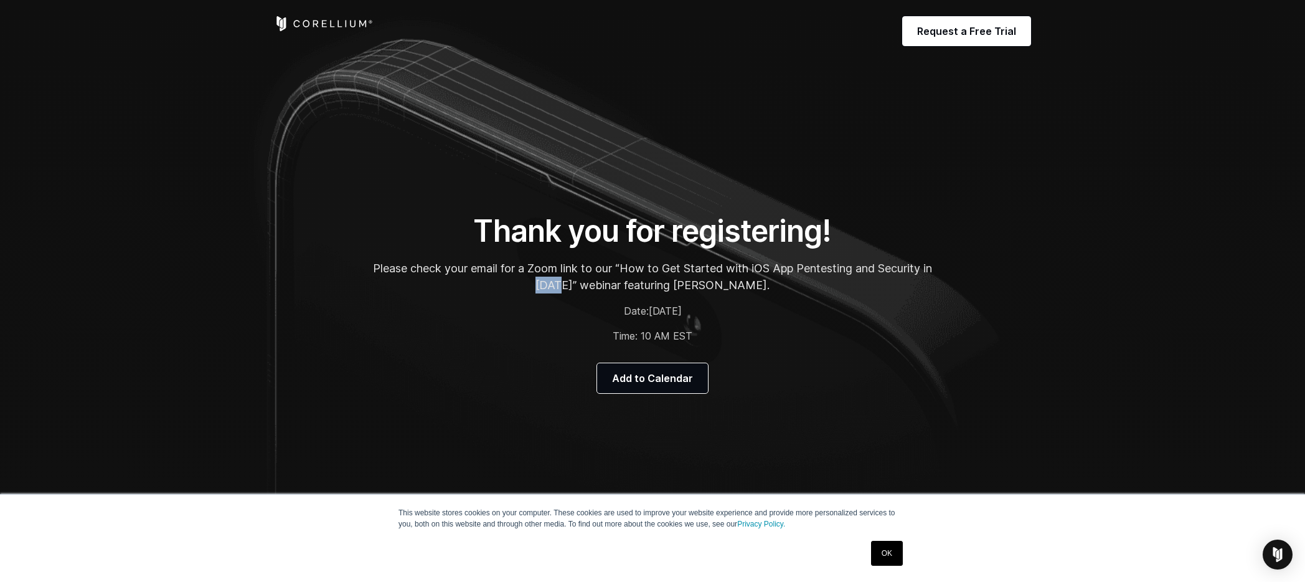
click at [547, 285] on p "Please check your email for a Zoom link to our “How to Get Started with iOS App…" at bounding box center [652, 277] width 560 height 34
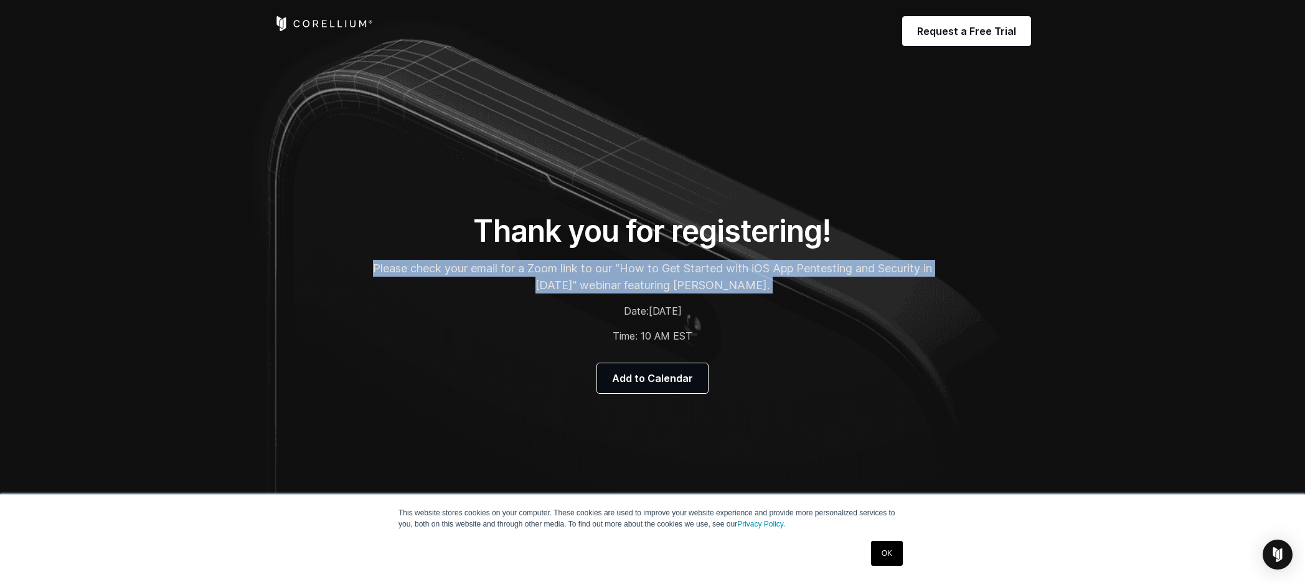
click at [547, 285] on p "Please check your email for a Zoom link to our “How to Get Started with iOS App…" at bounding box center [652, 277] width 560 height 34
